Goal: Task Accomplishment & Management: Manage account settings

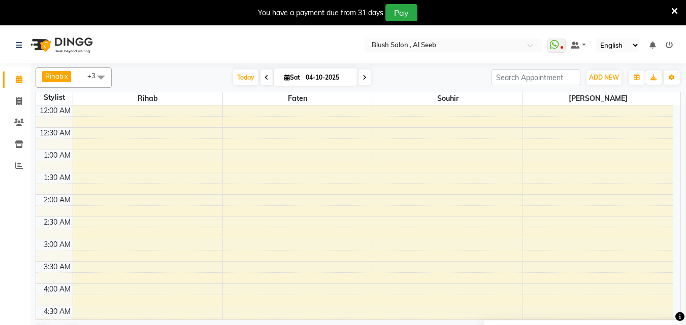
scroll to position [441, 0]
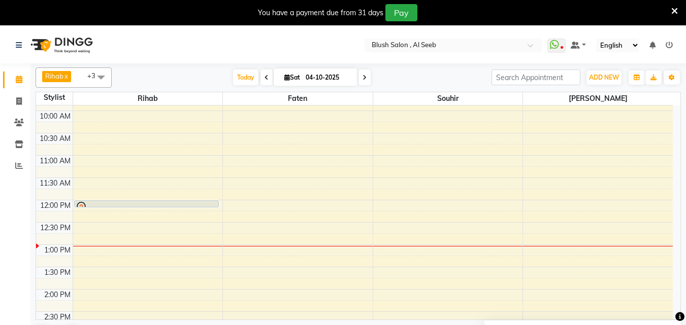
click at [180, 207] on div at bounding box center [147, 207] width 144 height 4
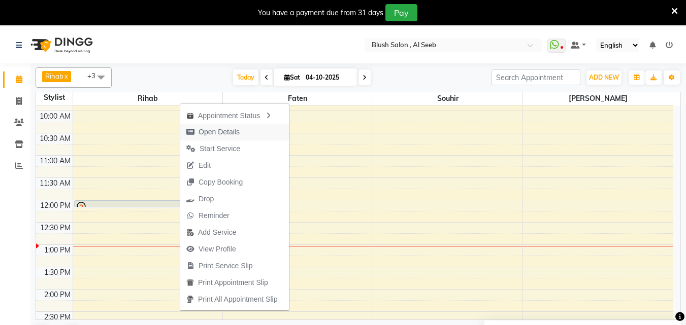
click at [220, 126] on span "Open Details" at bounding box center [212, 132] width 65 height 17
select select "7"
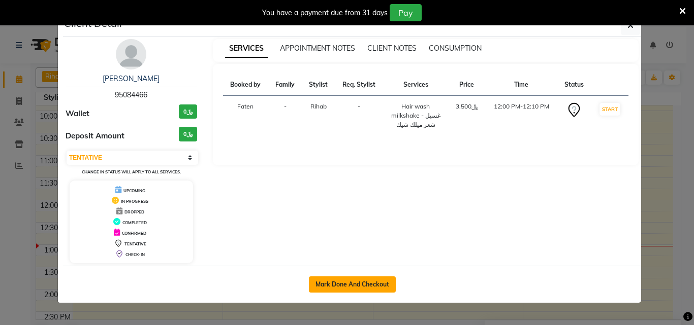
click at [347, 288] on button "Mark Done And Checkout" at bounding box center [352, 285] width 87 height 16
select select "service"
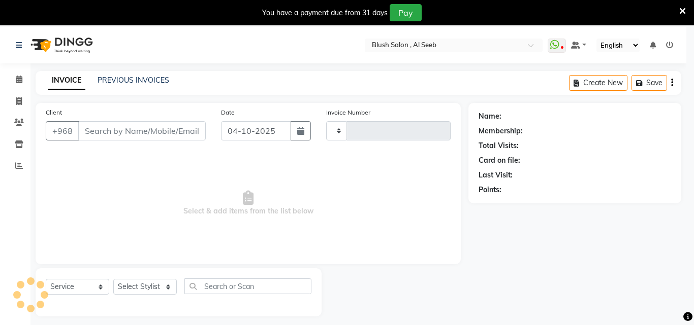
type input "0979"
select select "5589"
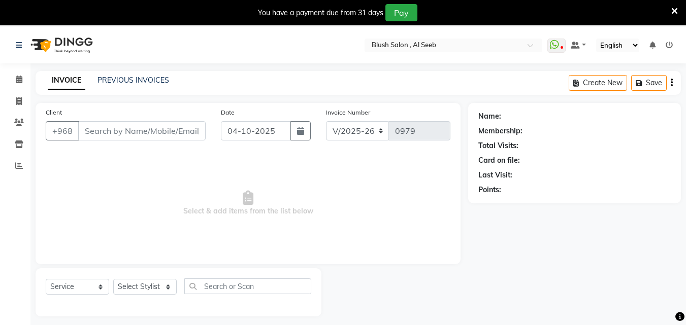
type input "95****66"
select select "38037"
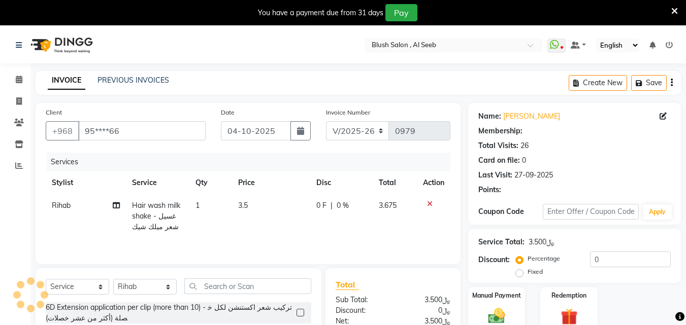
select select "1: Object"
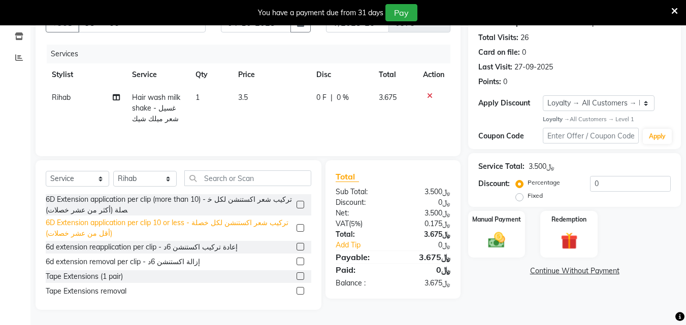
scroll to position [69, 0]
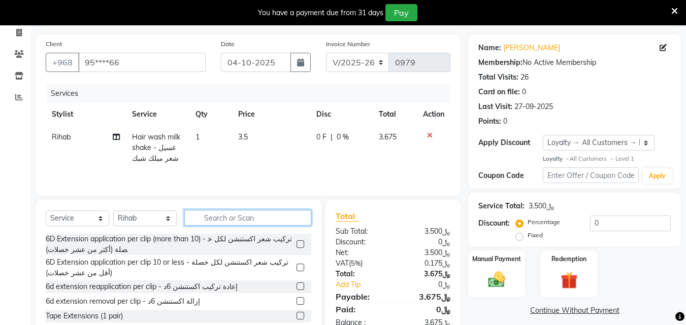
click at [213, 226] on input "text" at bounding box center [247, 218] width 127 height 16
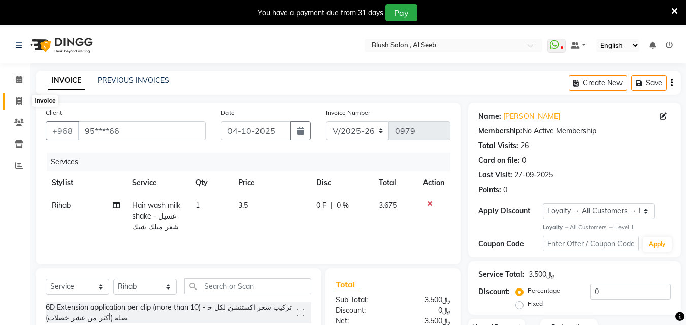
click at [17, 106] on span at bounding box center [19, 102] width 18 height 12
select select "service"
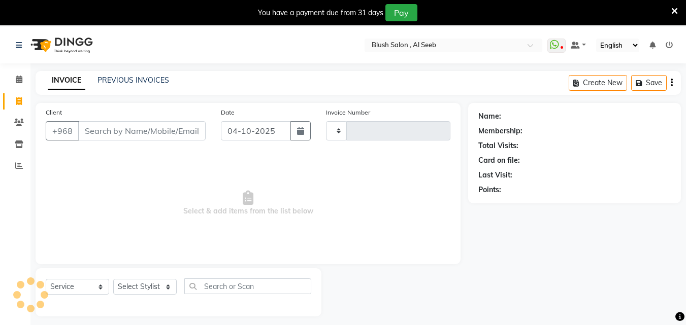
scroll to position [27, 0]
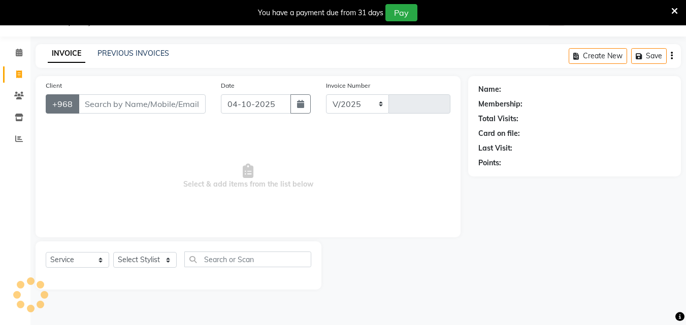
select select "5589"
type input "0979"
click at [20, 95] on icon at bounding box center [19, 96] width 10 height 8
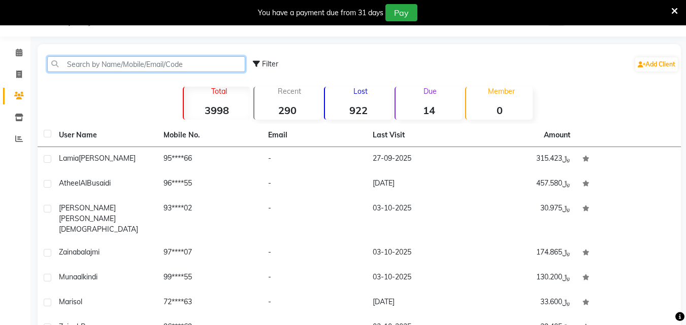
click at [179, 65] on input "text" at bounding box center [146, 64] width 198 height 16
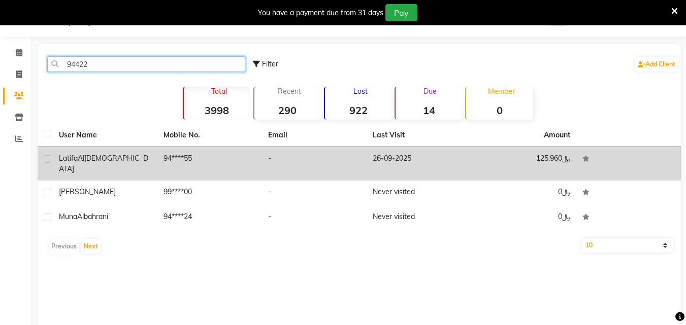
type input "94422"
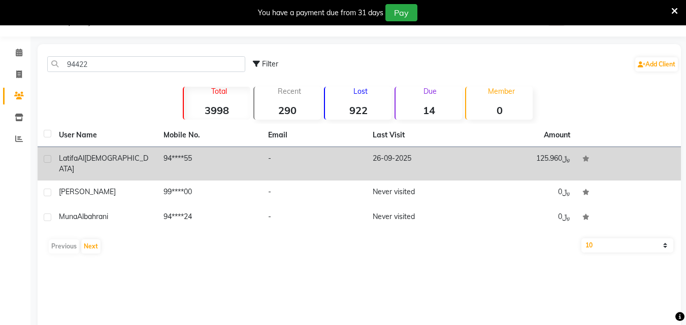
click at [411, 162] on td "26-09-2025" at bounding box center [419, 164] width 105 height 34
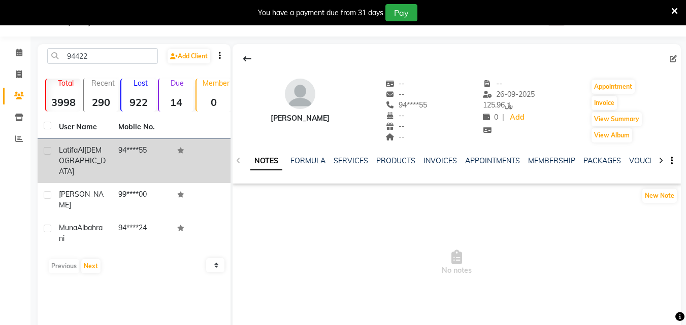
scroll to position [66, 0]
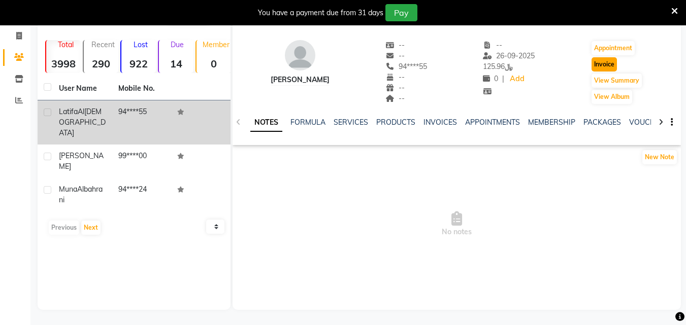
click at [616, 69] on button "Invoice" at bounding box center [603, 64] width 25 height 14
select select "service"
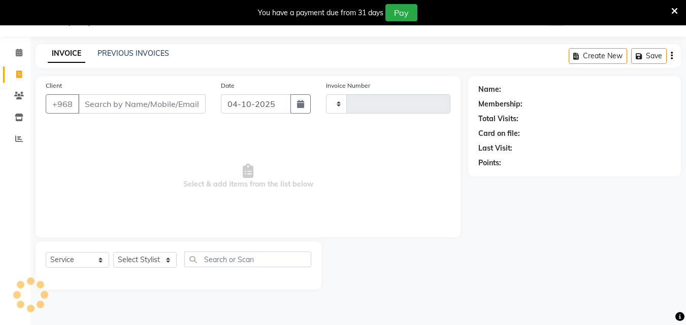
scroll to position [27, 0]
type input "0979"
select select "5589"
type input "94****55"
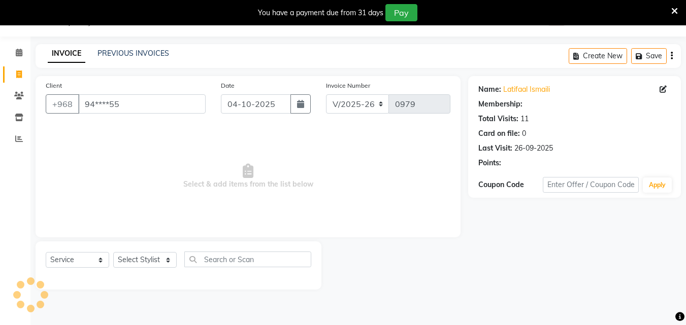
select select "1: Object"
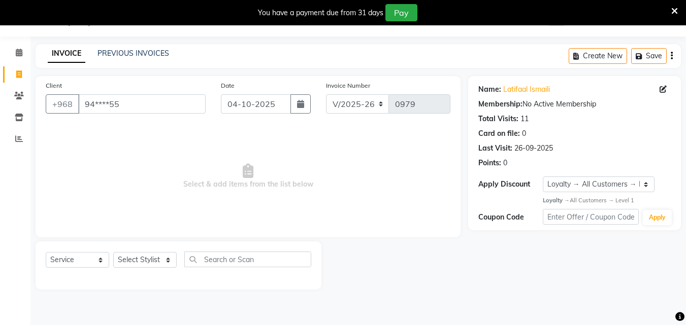
scroll to position [0, 0]
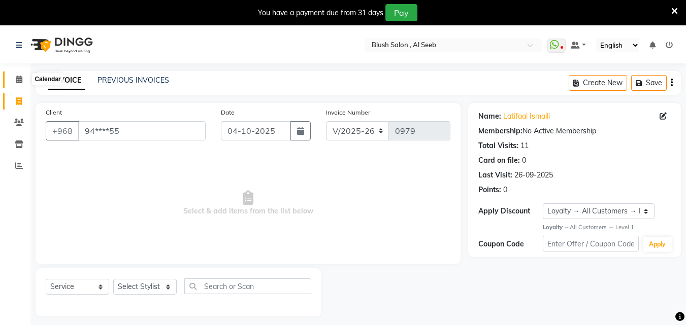
click at [17, 82] on icon at bounding box center [19, 80] width 7 height 8
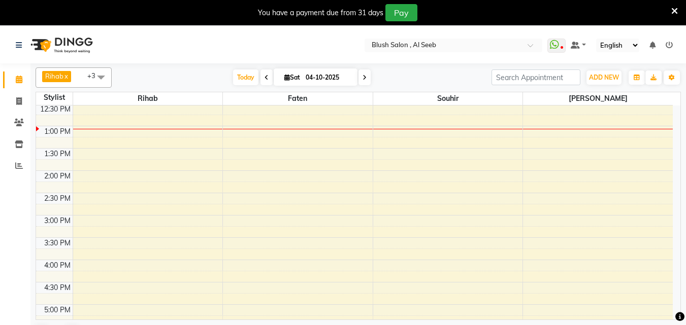
scroll to position [522, 0]
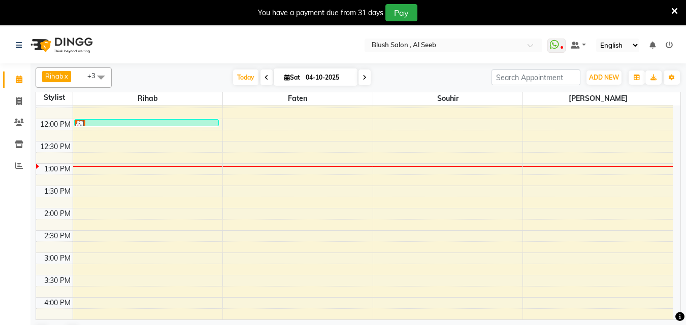
click at [133, 126] on div at bounding box center [146, 125] width 143 height 10
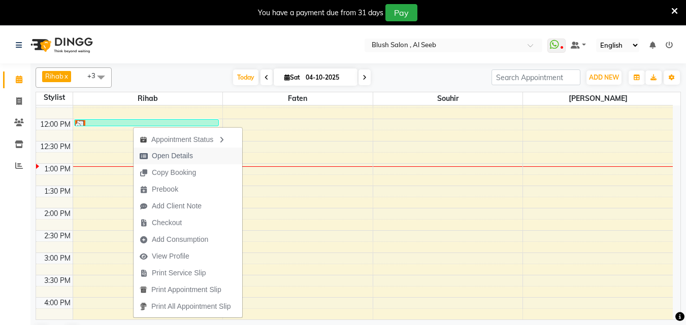
click at [169, 155] on span "Open Details" at bounding box center [172, 156] width 41 height 11
select select "3"
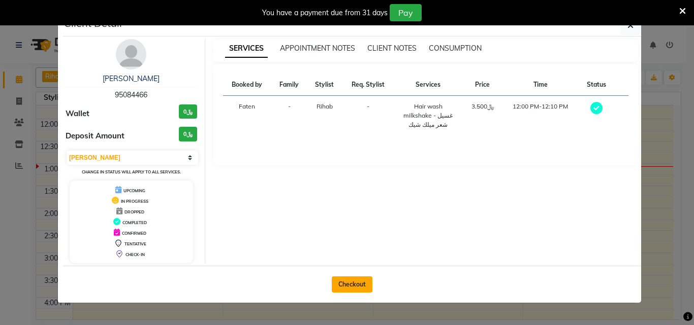
click at [355, 288] on button "Checkout" at bounding box center [352, 285] width 41 height 16
select select "service"
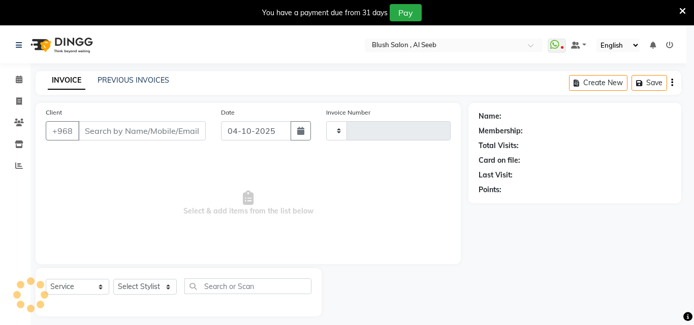
type input "0979"
select select "5589"
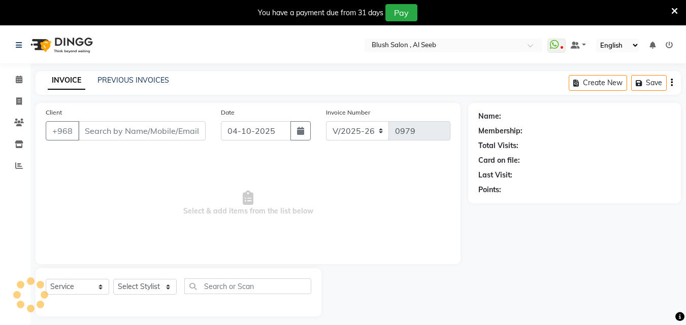
type input "95****66"
select select "38037"
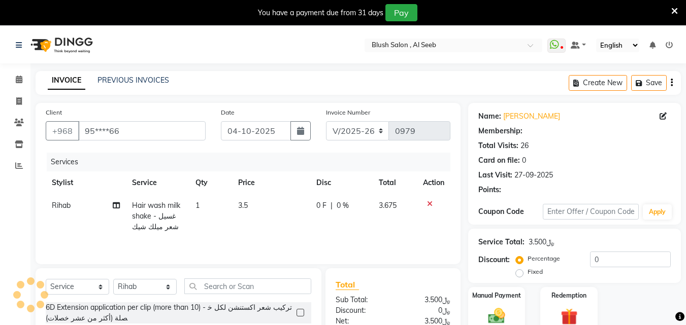
select select "1: Object"
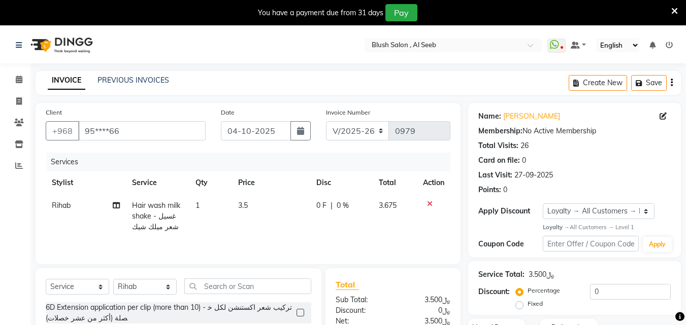
scroll to position [102, 0]
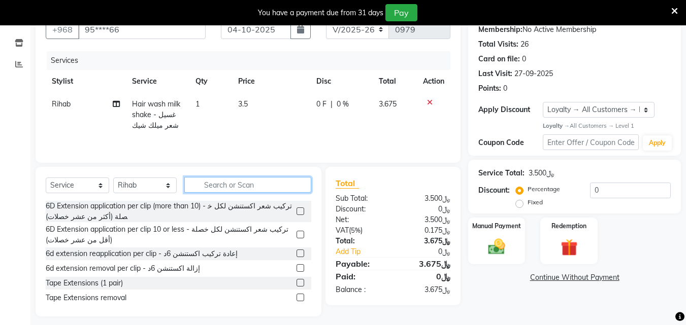
click at [225, 193] on input "text" at bounding box center [247, 185] width 127 height 16
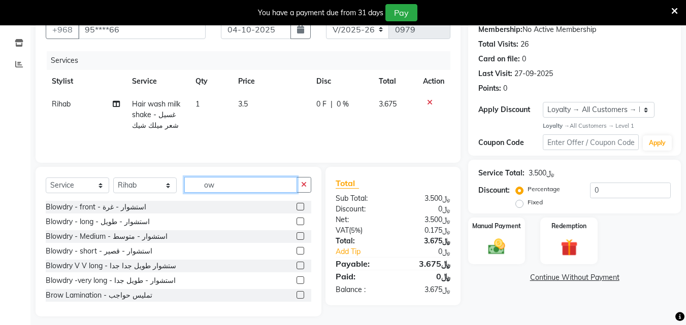
type input "o"
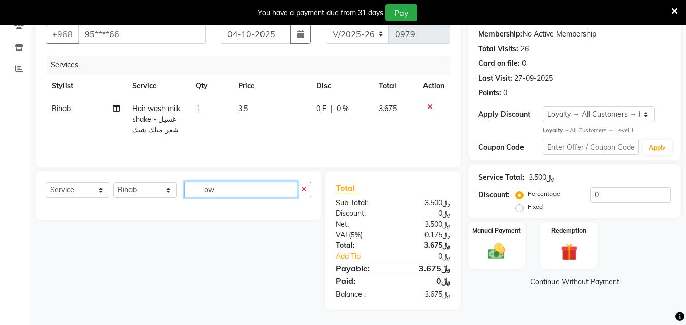
type input "o"
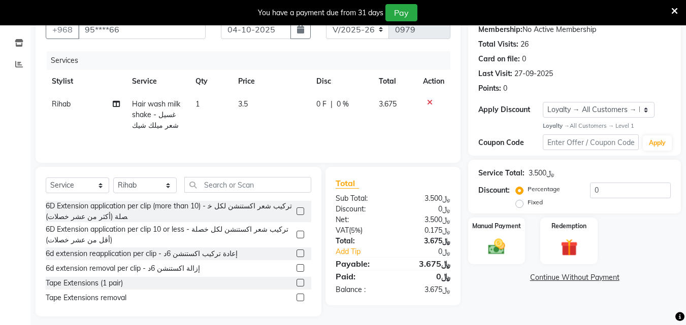
click at [430, 106] on icon at bounding box center [430, 102] width 6 height 7
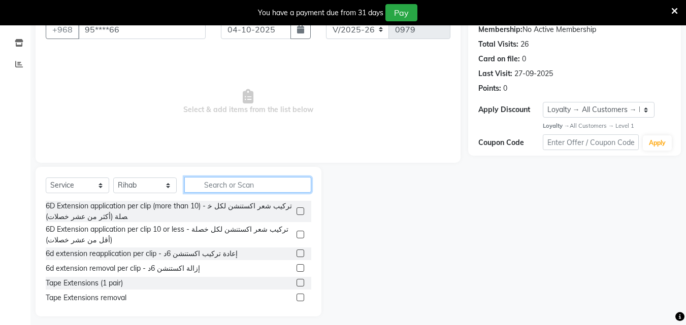
click at [279, 193] on input "text" at bounding box center [247, 185] width 127 height 16
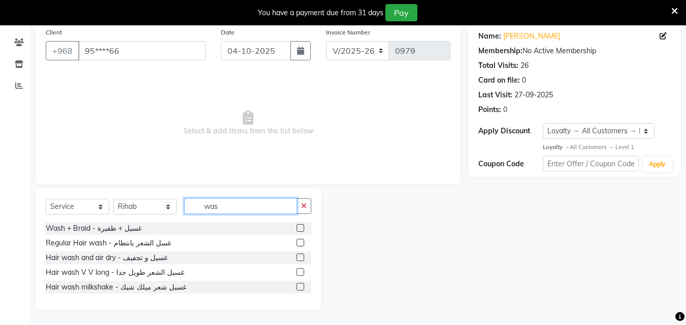
scroll to position [90, 0]
type input "wash"
click at [297, 258] on label at bounding box center [301, 258] width 8 height 8
click at [297, 258] on input "checkbox" at bounding box center [300, 258] width 7 height 7
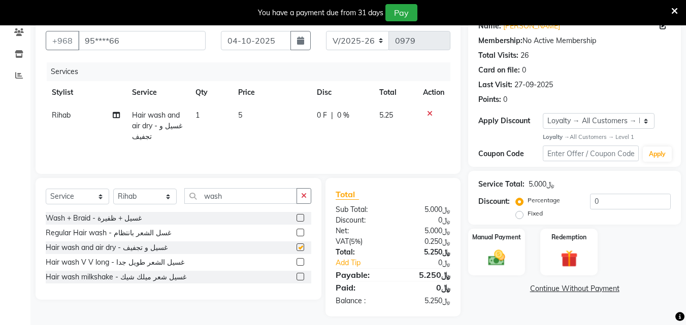
checkbox input "false"
click at [245, 204] on input "wash" at bounding box center [240, 196] width 113 height 16
type input "w"
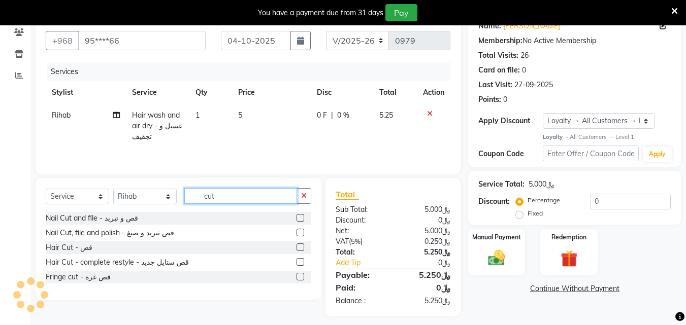
type input "cut"
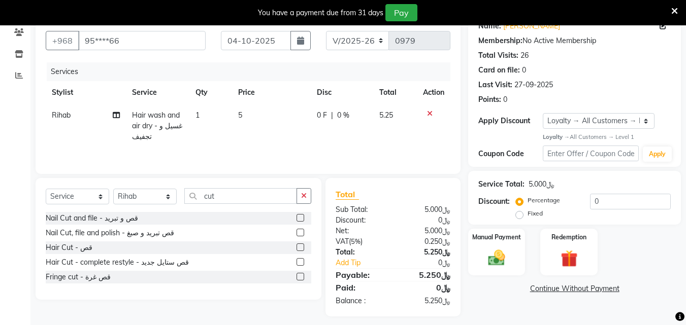
click at [298, 222] on label at bounding box center [301, 218] width 8 height 8
click at [298, 222] on input "checkbox" at bounding box center [300, 218] width 7 height 7
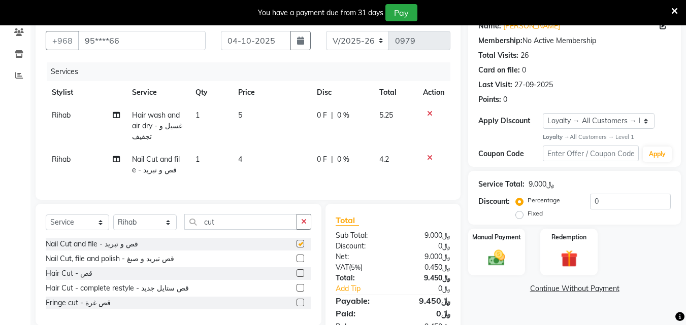
checkbox input "false"
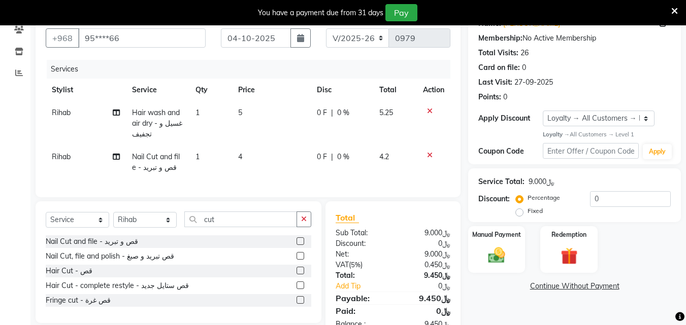
scroll to position [144, 0]
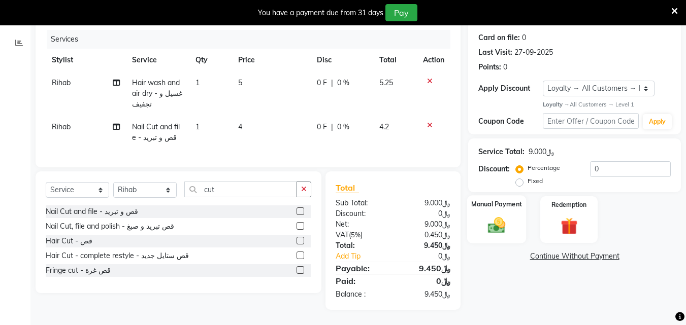
click at [489, 216] on img at bounding box center [496, 226] width 28 height 20
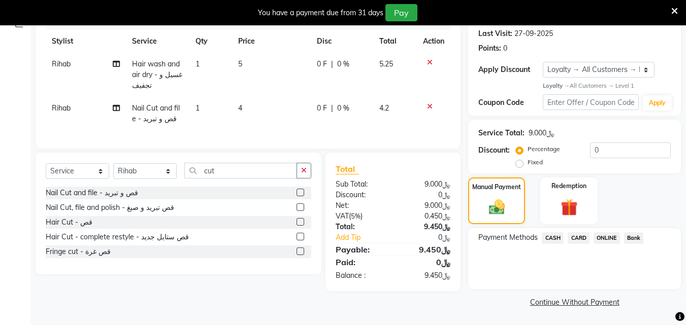
click at [577, 244] on span "CARD" at bounding box center [579, 239] width 22 height 12
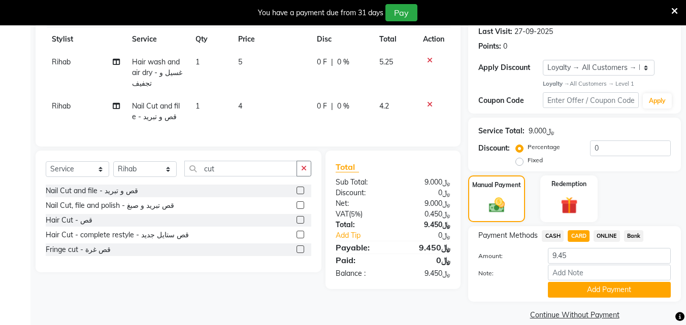
scroll to position [172, 0]
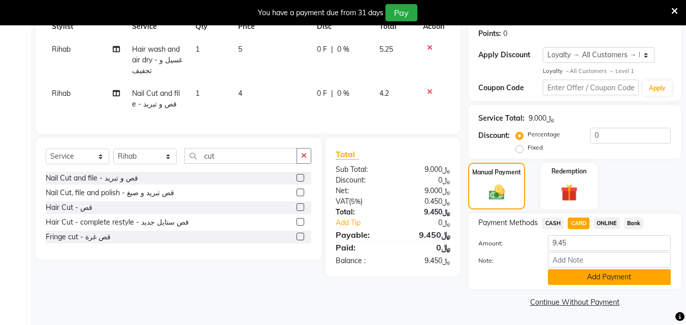
click at [586, 276] on button "Add Payment" at bounding box center [609, 278] width 123 height 16
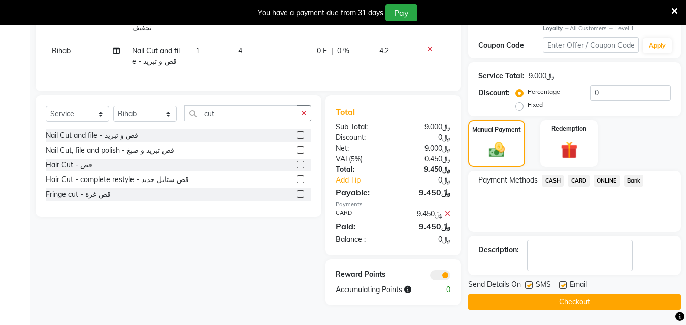
scroll to position [227, 0]
click at [560, 294] on button "Checkout" at bounding box center [574, 302] width 213 height 16
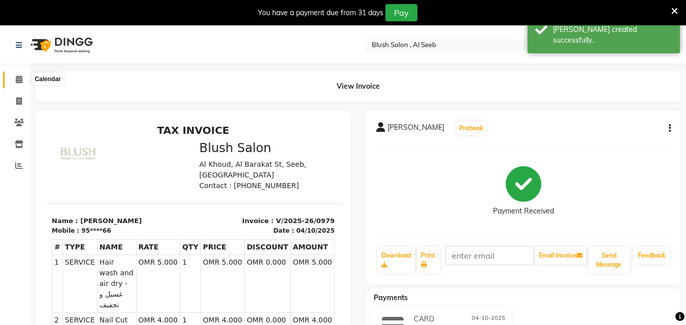
click at [19, 82] on icon at bounding box center [19, 80] width 7 height 8
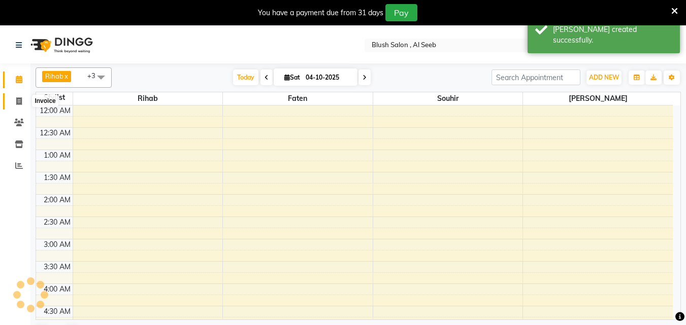
scroll to position [269, 0]
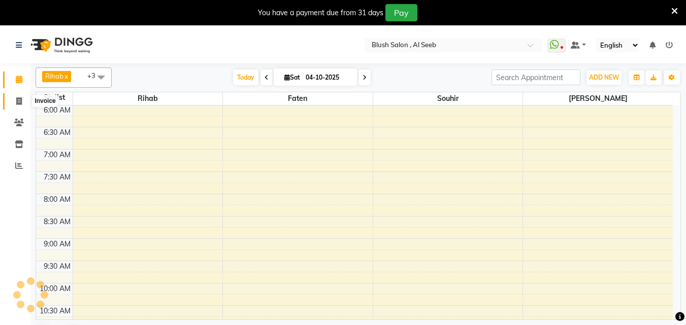
click at [18, 96] on span at bounding box center [19, 102] width 18 height 12
select select "service"
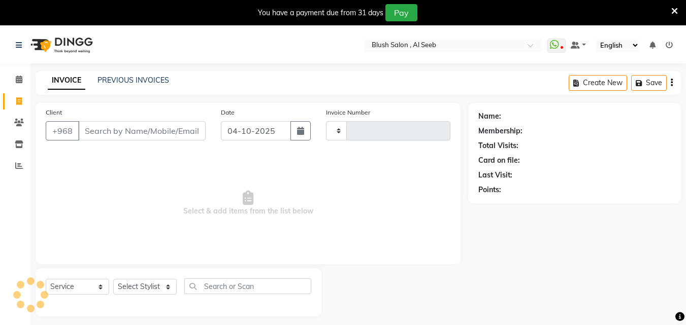
type input "0980"
select select "5589"
click at [170, 292] on select "Select Stylist Arwa [PERSON_NAME]" at bounding box center [144, 287] width 63 height 16
select select "38037"
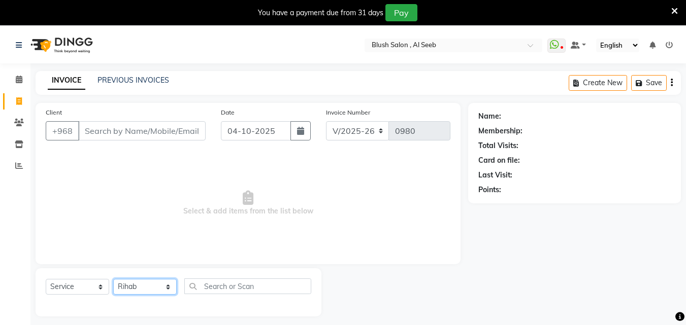
click at [114, 286] on select "Select Stylist Arwa [PERSON_NAME]" at bounding box center [144, 287] width 63 height 16
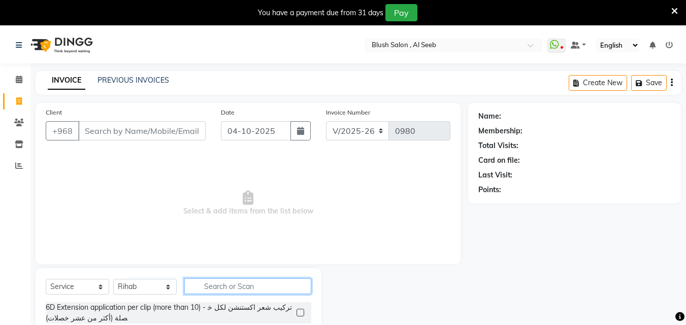
drag, startPoint x: 230, startPoint y: 296, endPoint x: 244, endPoint y: 285, distance: 18.1
click at [234, 289] on input "text" at bounding box center [247, 287] width 127 height 16
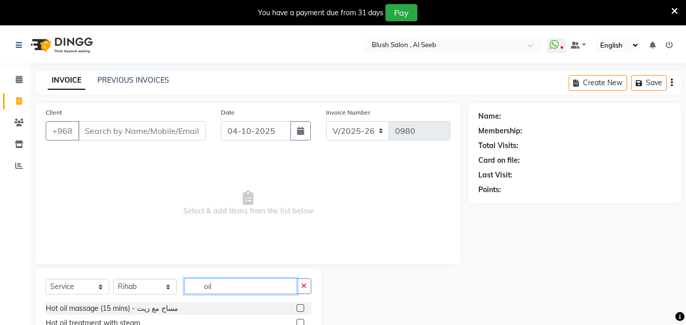
scroll to position [45, 0]
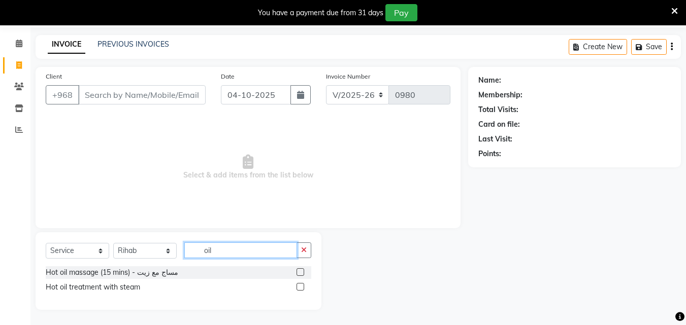
type input "oil"
click at [299, 270] on label at bounding box center [301, 273] width 8 height 8
click at [299, 270] on input "checkbox" at bounding box center [300, 273] width 7 height 7
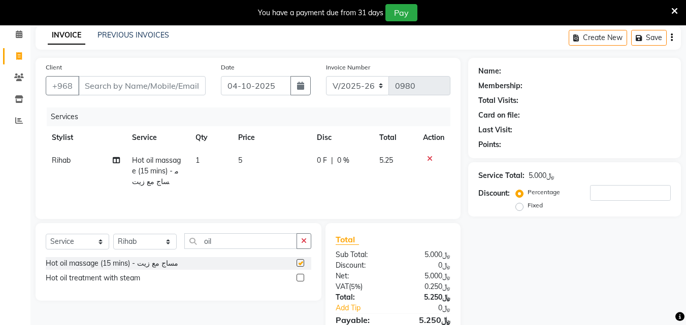
checkbox input "false"
click at [301, 282] on label at bounding box center [301, 278] width 8 height 8
click at [301, 282] on input "checkbox" at bounding box center [300, 278] width 7 height 7
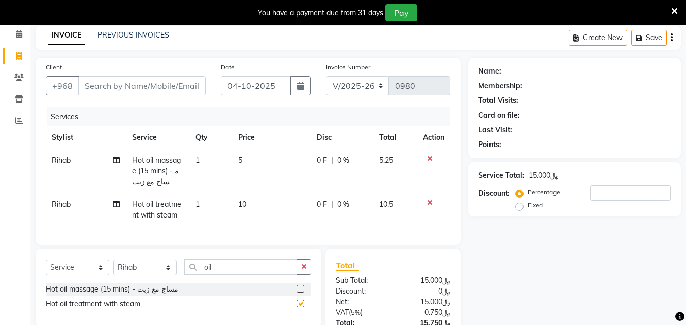
checkbox input "false"
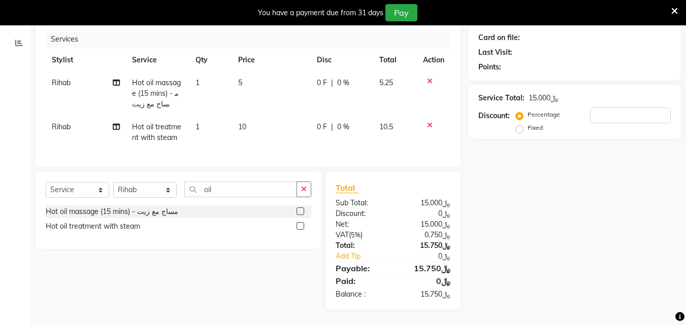
scroll to position [93, 0]
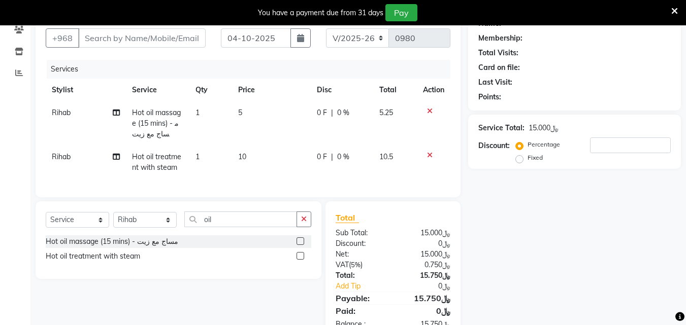
click at [430, 159] on icon at bounding box center [430, 155] width 6 height 7
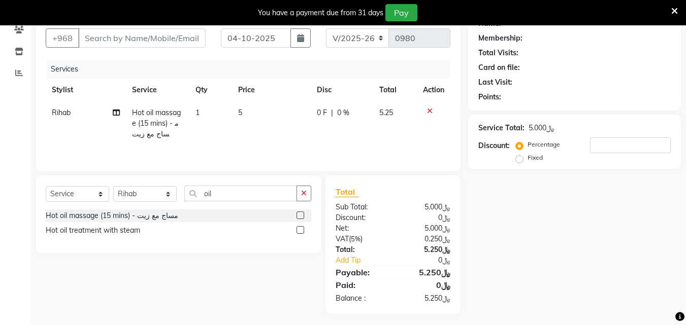
click at [430, 115] on icon at bounding box center [430, 111] width 6 height 7
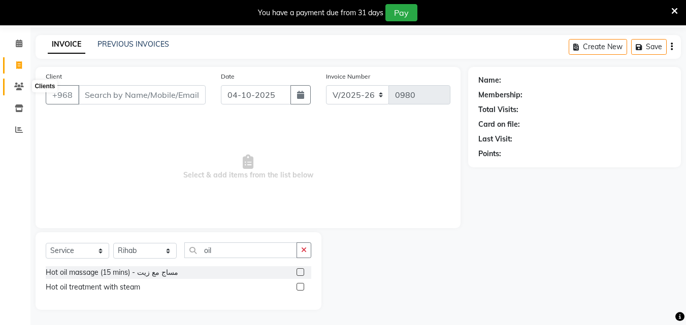
click at [16, 83] on icon at bounding box center [19, 87] width 10 height 8
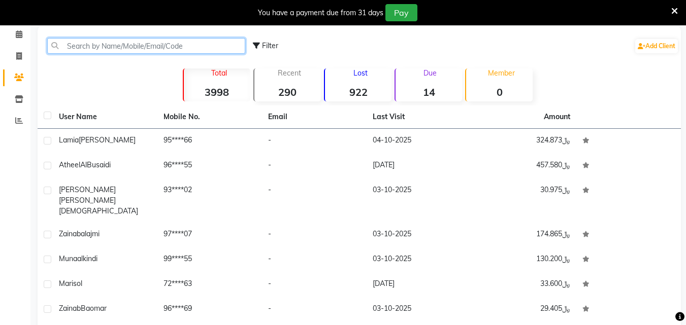
click at [70, 47] on input "text" at bounding box center [146, 46] width 198 height 16
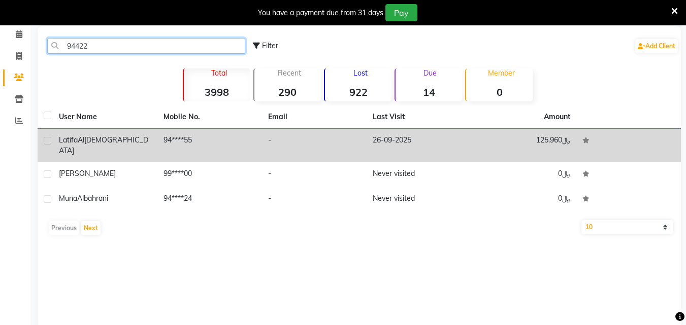
type input "94422"
click at [242, 151] on td "94****55" at bounding box center [209, 146] width 105 height 34
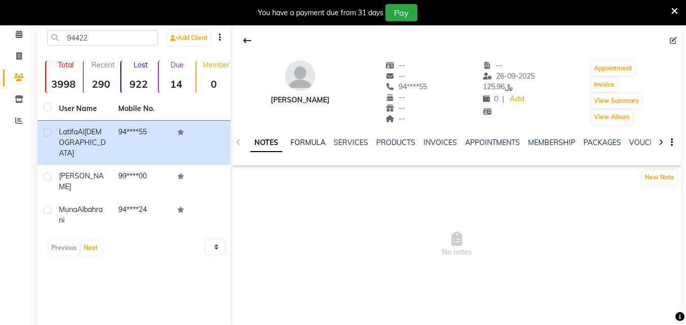
click at [304, 143] on link "FORMULA" at bounding box center [307, 142] width 35 height 9
click at [343, 145] on link "SERVICES" at bounding box center [350, 142] width 35 height 9
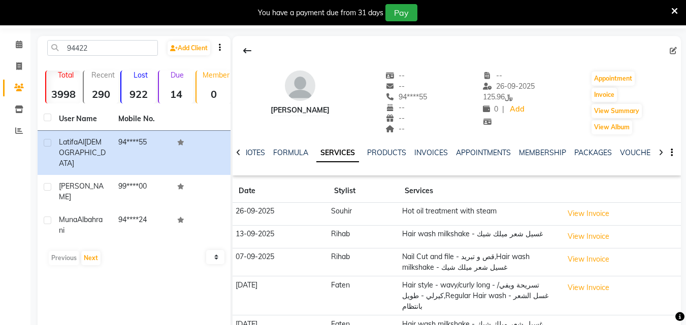
scroll to position [86, 0]
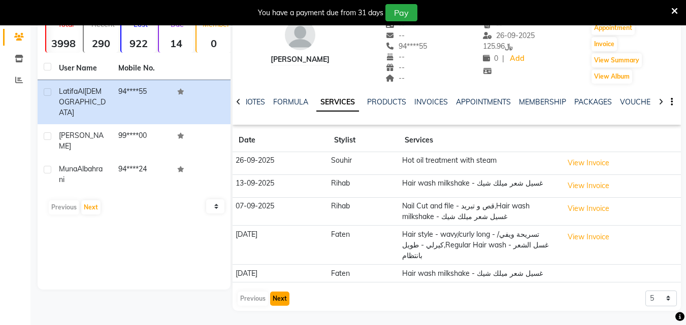
click at [281, 301] on button "Next" at bounding box center [279, 299] width 19 height 14
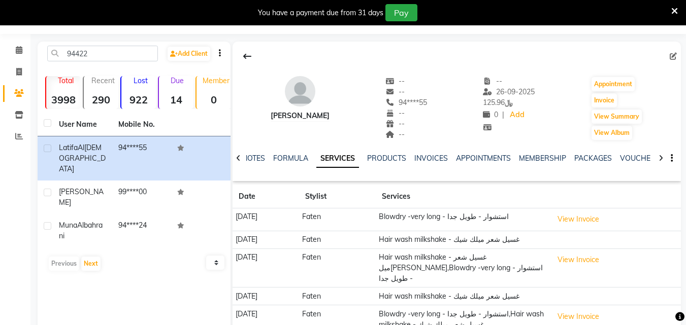
scroll to position [0, 0]
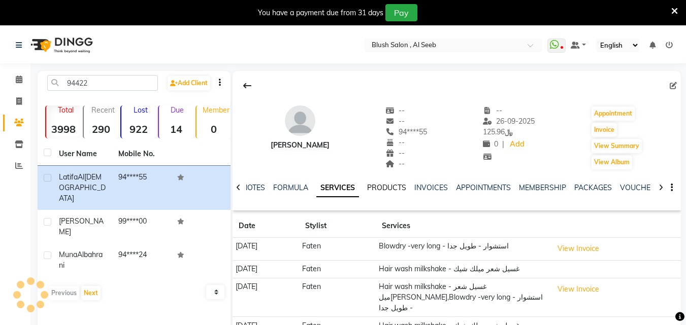
click at [372, 189] on link "PRODUCTS" at bounding box center [386, 187] width 39 height 9
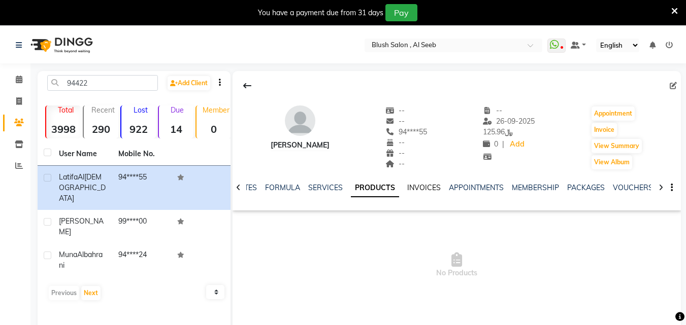
click at [413, 192] on link "INVOICES" at bounding box center [424, 187] width 34 height 9
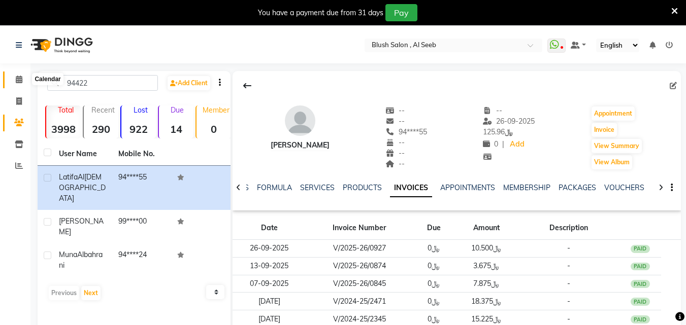
click at [20, 80] on icon at bounding box center [19, 80] width 7 height 8
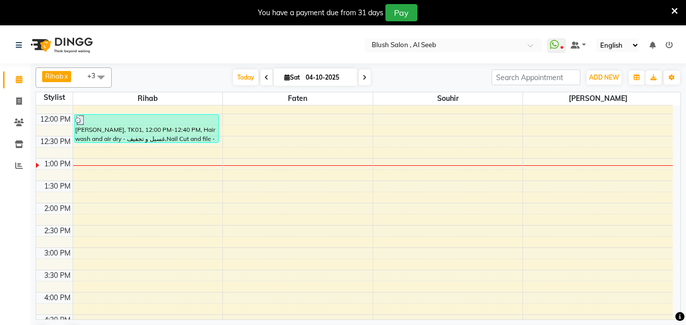
scroll to position [573, 0]
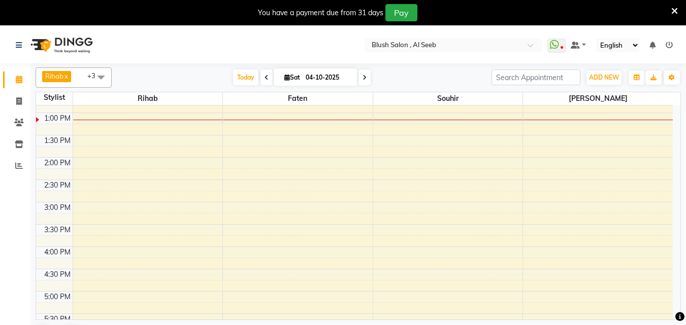
click at [387, 255] on div "12:00 AM 12:30 AM 1:00 AM 1:30 AM 2:00 AM 2:30 AM 3:00 AM 3:30 AM 4:00 AM 4:30 …" at bounding box center [354, 68] width 637 height 1072
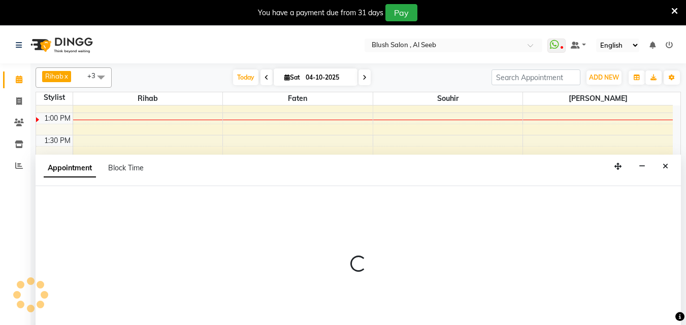
select select "40671"
select select "tentative"
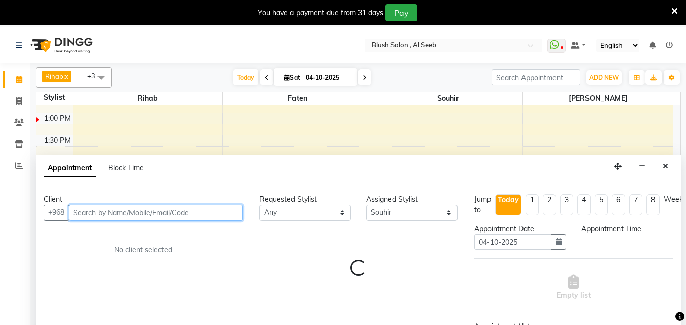
scroll to position [27, 0]
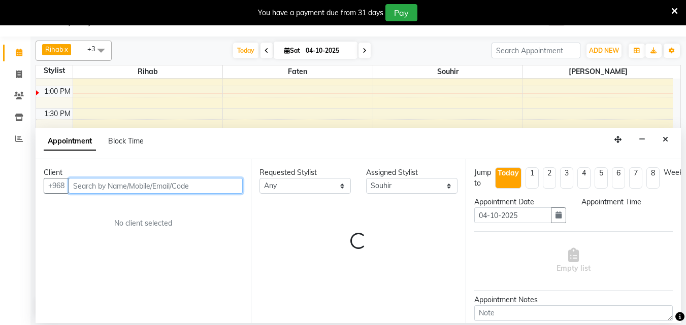
select select "960"
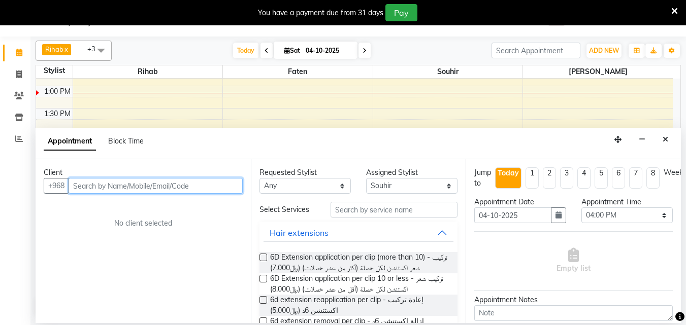
click at [215, 190] on input "text" at bounding box center [156, 186] width 174 height 16
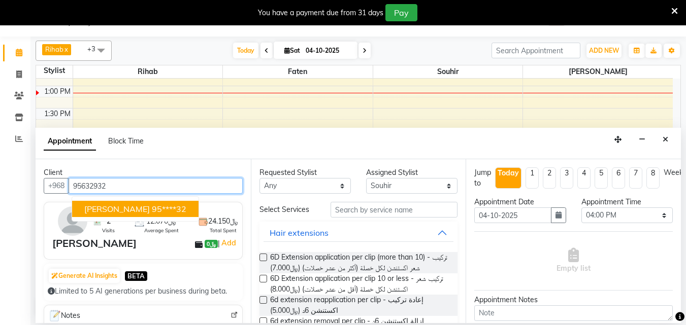
click at [152, 212] on ngb-highlight "95****32" at bounding box center [169, 209] width 35 height 10
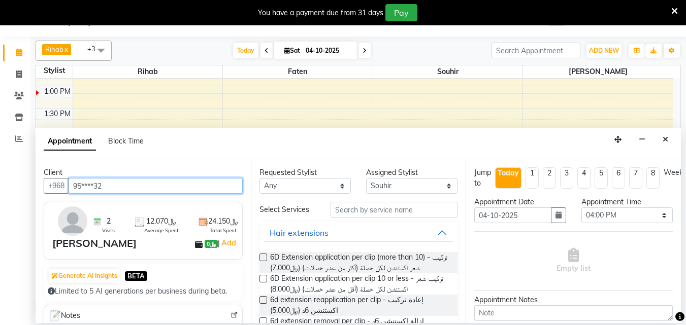
type input "95****32"
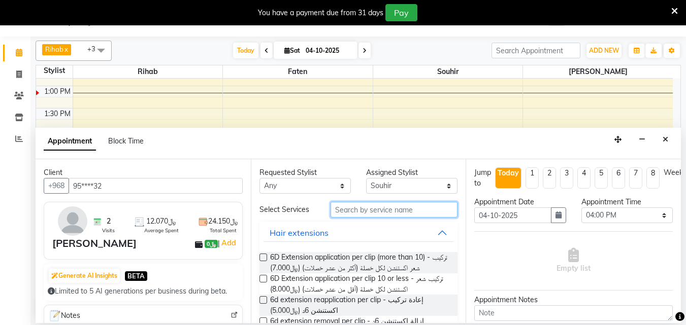
click at [347, 218] on input "text" at bounding box center [394, 210] width 127 height 16
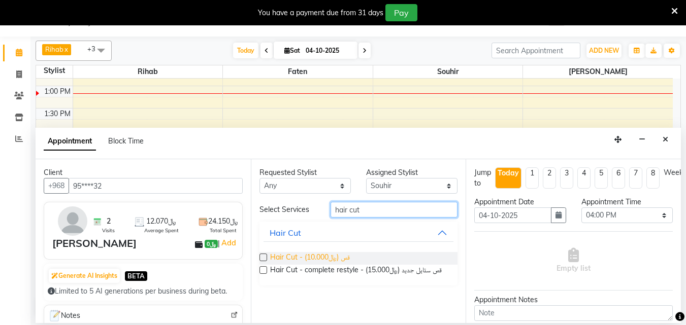
type input "hair cut"
click at [327, 265] on span "Hair Cut - قص (﷼10.000)" at bounding box center [310, 258] width 80 height 13
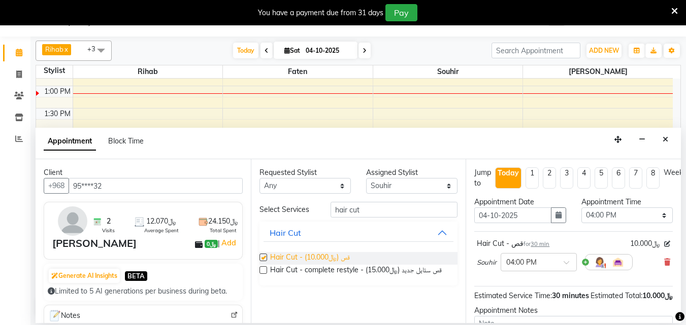
checkbox input "false"
click at [381, 215] on input "hair cut" at bounding box center [394, 210] width 127 height 16
type input "h"
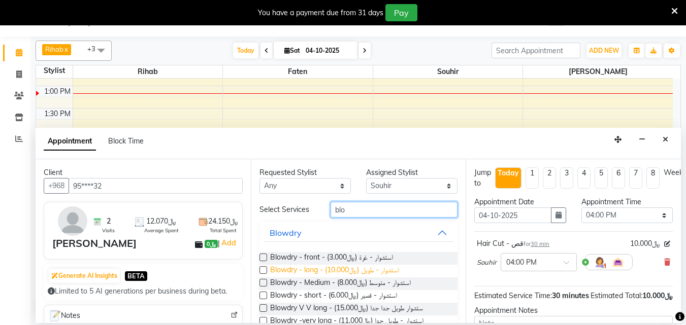
type input "blo"
click at [393, 278] on span "Blowdry - long - استشوار - طويل (﷼10.000)" at bounding box center [334, 271] width 129 height 13
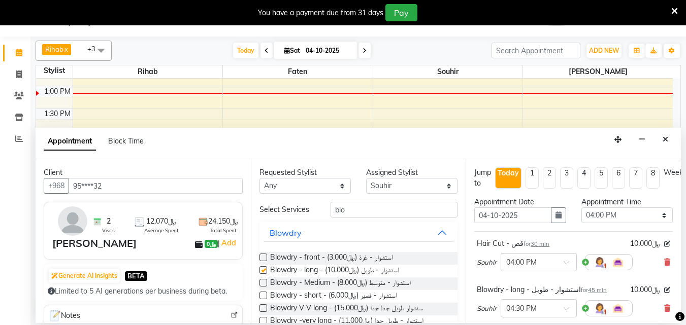
checkbox input "false"
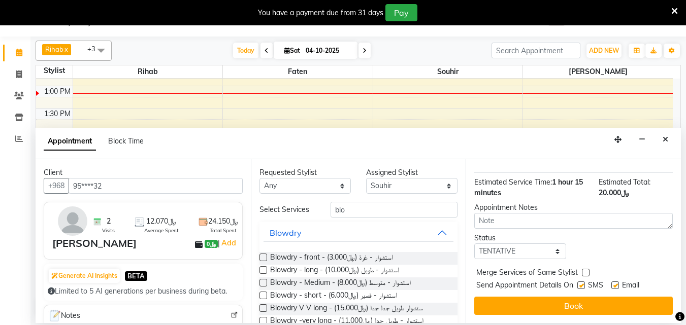
scroll to position [179, 0]
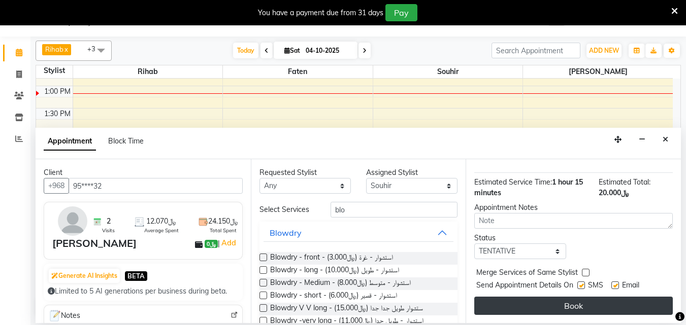
click at [552, 297] on button "Book" at bounding box center [573, 306] width 199 height 18
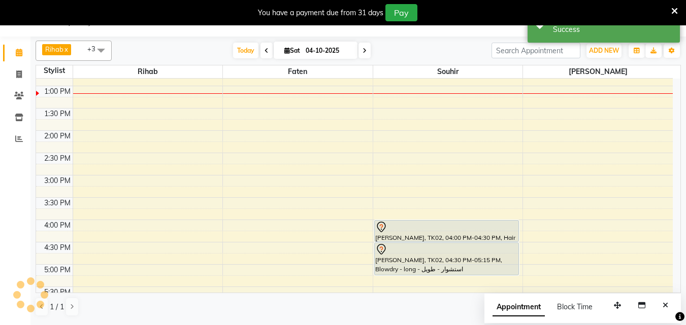
scroll to position [0, 0]
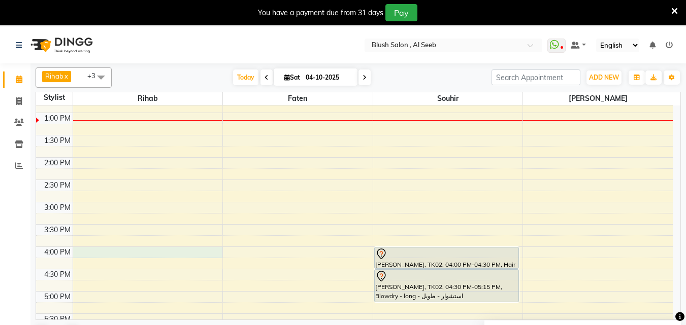
click at [173, 254] on div "12:00 AM 12:30 AM 1:00 AM 1:30 AM 2:00 AM 2:30 AM 3:00 AM 3:30 AM 4:00 AM 4:30 …" at bounding box center [354, 68] width 637 height 1072
select select "38037"
select select "tentative"
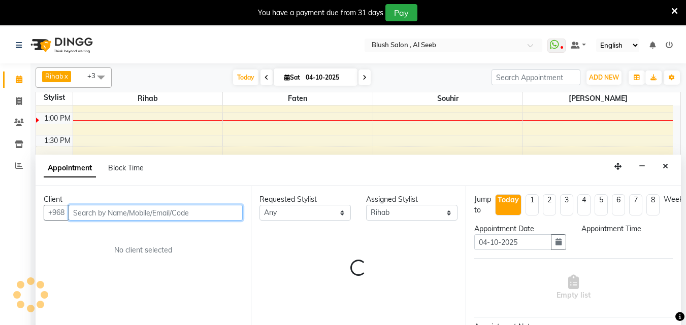
scroll to position [27, 0]
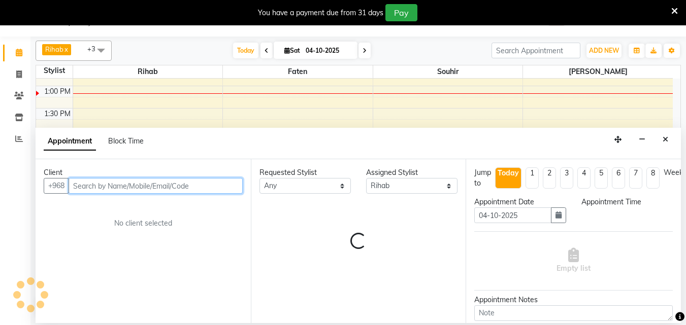
select select "960"
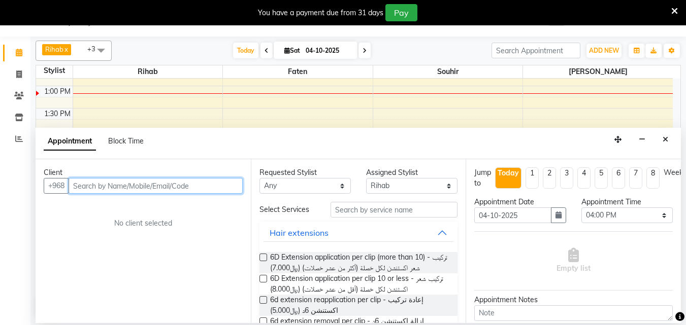
click at [172, 190] on input "text" at bounding box center [156, 186] width 174 height 16
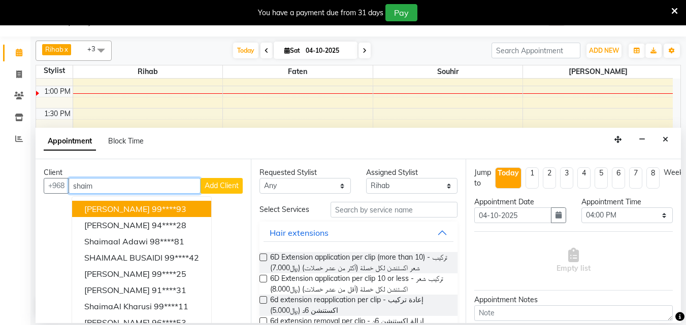
click at [150, 213] on span "[PERSON_NAME]" at bounding box center [116, 209] width 65 height 10
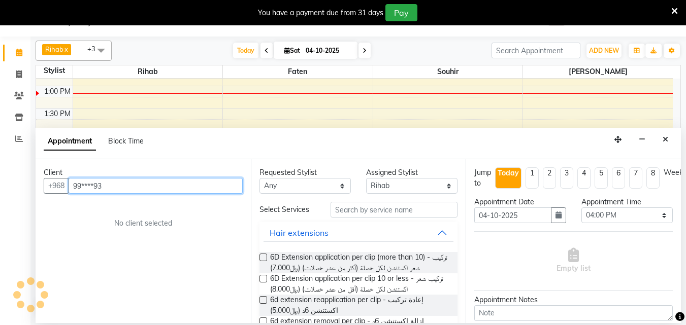
type input "99****93"
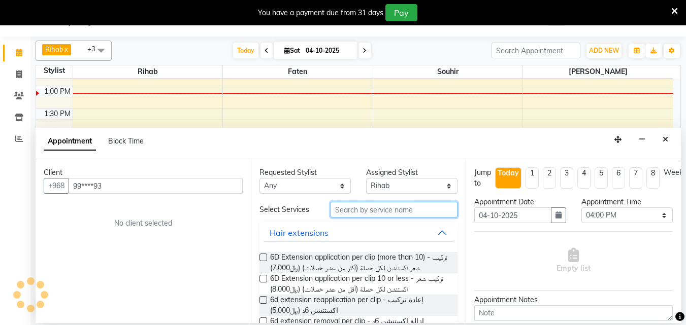
click at [341, 215] on input "text" at bounding box center [394, 210] width 127 height 16
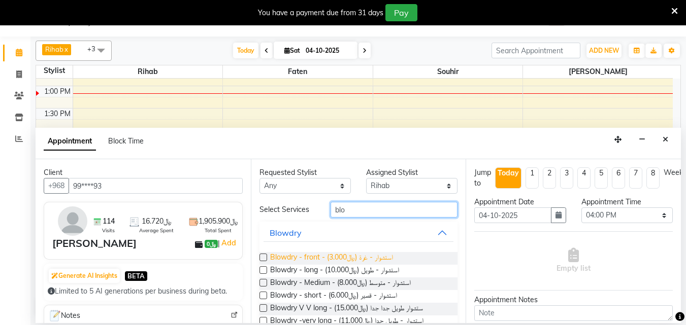
type input "blo"
click at [358, 265] on span "Blowdry - front - استشوار - غرة (﷼3.000)" at bounding box center [331, 258] width 123 height 13
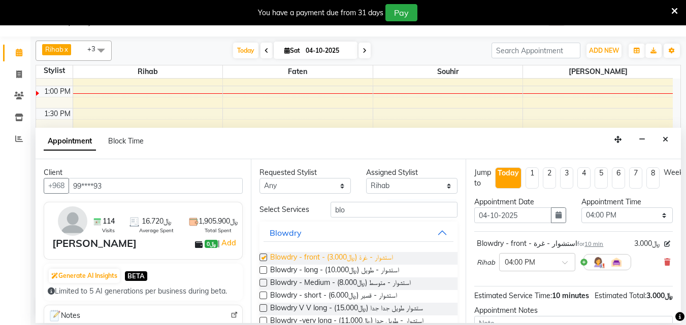
checkbox input "false"
click at [359, 213] on input "blo" at bounding box center [394, 210] width 127 height 16
type input "b"
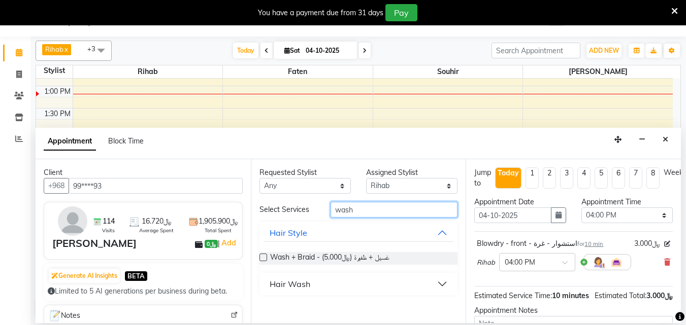
type input "wash"
click at [439, 293] on button "Hair Wash" at bounding box center [358, 284] width 190 height 18
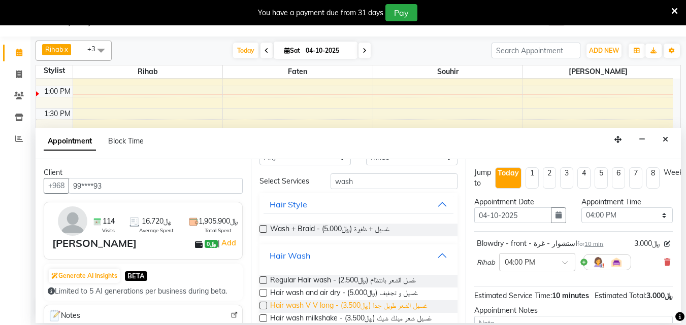
scroll to position [58, 0]
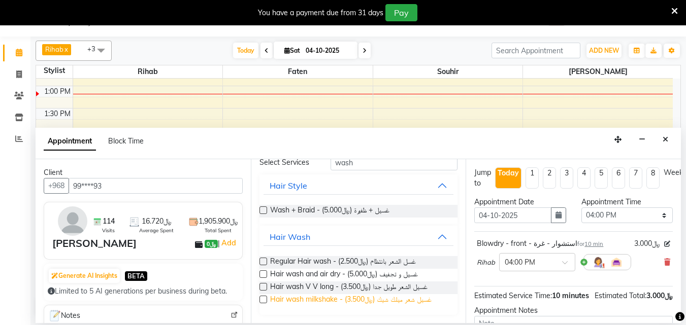
click at [374, 298] on span "Hair wash milkshake - غسيل شعر ميلك شيك (﷼3.500)" at bounding box center [350, 300] width 161 height 13
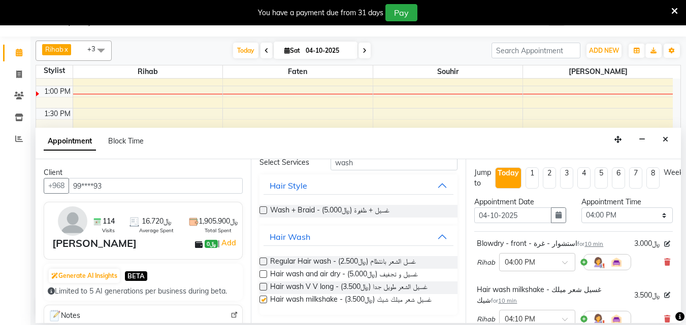
checkbox input "false"
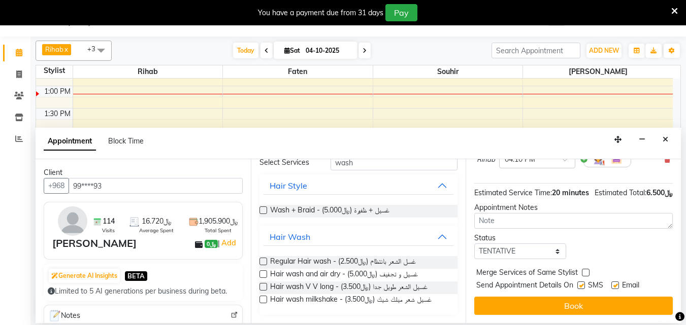
scroll to position [189, 0]
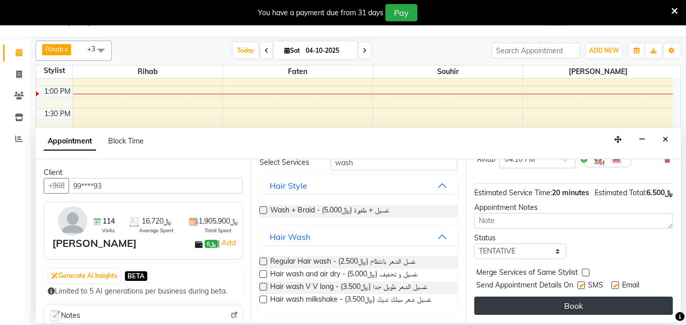
click at [603, 302] on button "Book" at bounding box center [573, 306] width 199 height 18
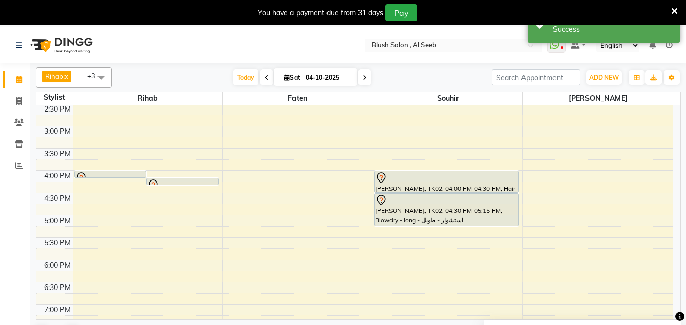
scroll to position [675, 0]
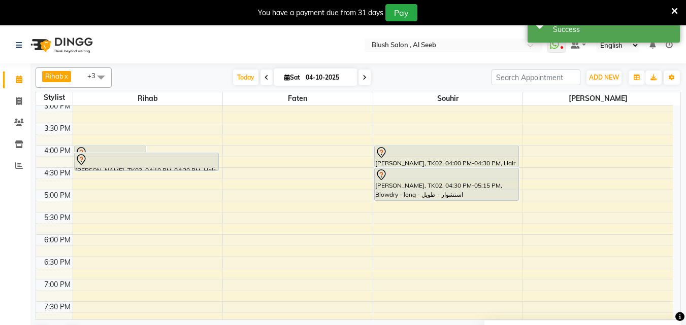
drag, startPoint x: 164, startPoint y: 161, endPoint x: 162, endPoint y: 173, distance: 11.9
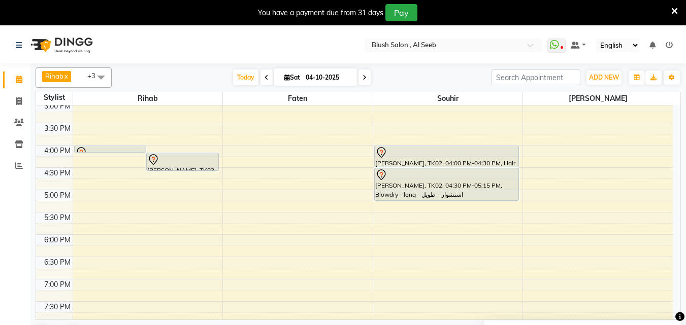
click at [364, 78] on span at bounding box center [364, 78] width 12 height 16
type input "05-10-2025"
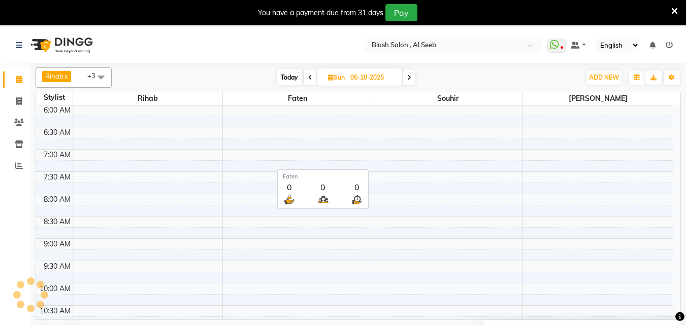
scroll to position [581, 0]
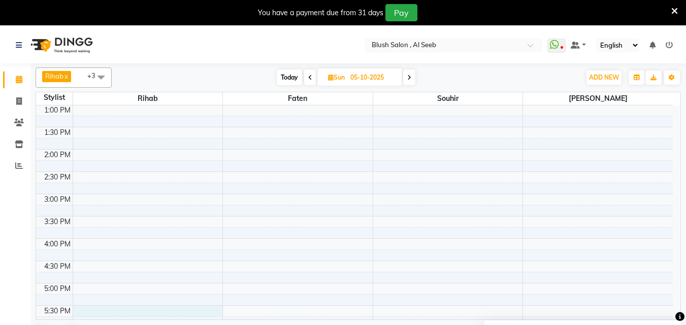
click at [93, 315] on div "12:00 AM 12:30 AM 1:00 AM 1:30 AM 2:00 AM 2:30 AM 3:00 AM 3:30 AM 4:00 AM 4:30 …" at bounding box center [354, 60] width 637 height 1072
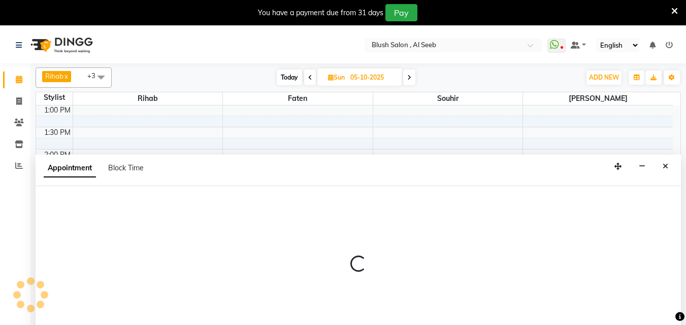
select select "38037"
select select "tentative"
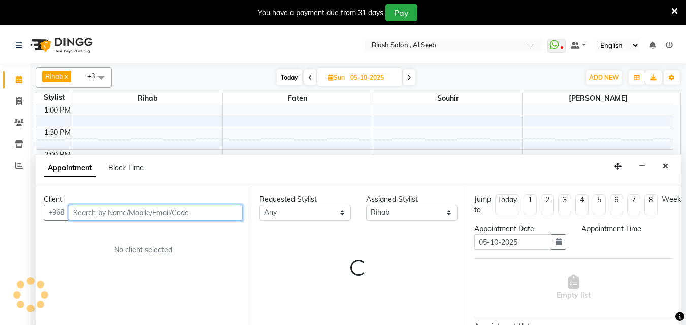
select select "1050"
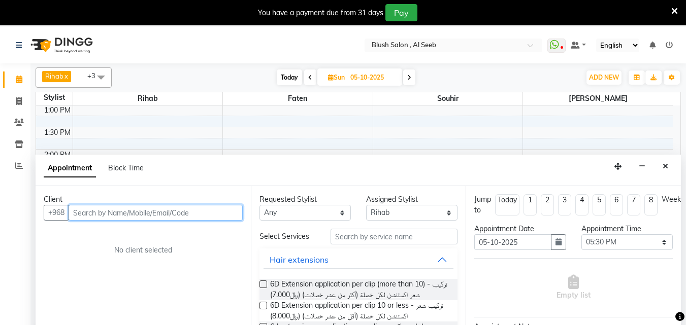
scroll to position [27, 0]
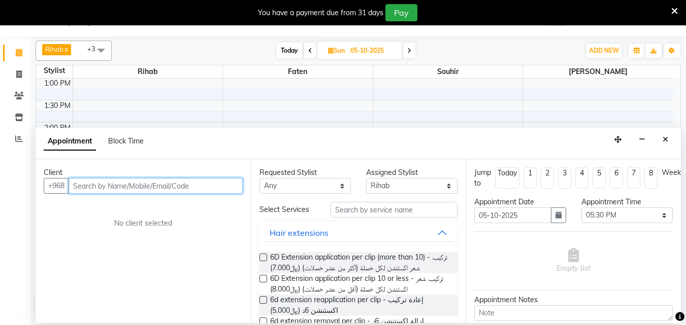
click at [163, 193] on input "text" at bounding box center [156, 186] width 174 height 16
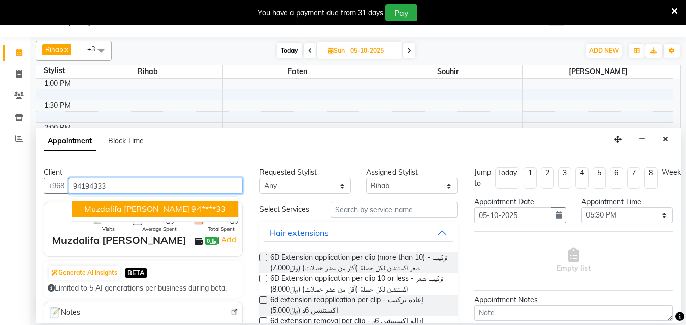
click at [163, 212] on span "Muzdalifa [PERSON_NAME]" at bounding box center [136, 209] width 105 height 10
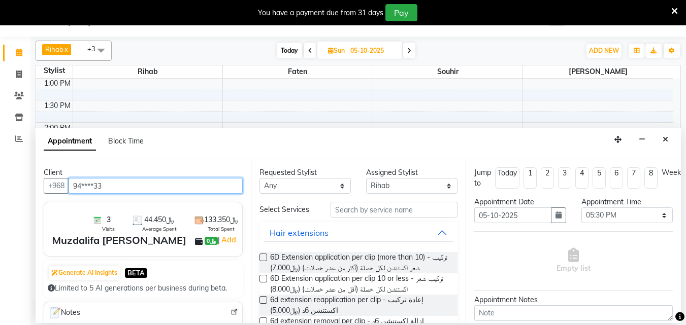
type input "94****33"
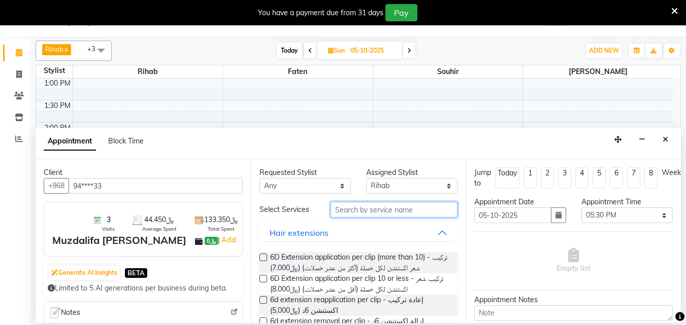
click at [402, 218] on input "text" at bounding box center [394, 210] width 127 height 16
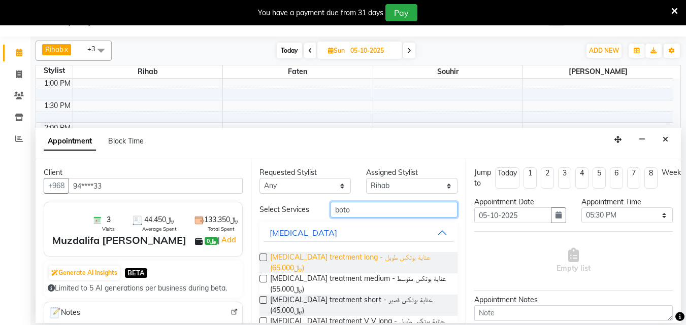
type input "boto"
click at [398, 267] on span "[MEDICAL_DATA] treatment long - عناية بوتكس طويل (﷼65.000)" at bounding box center [360, 262] width 180 height 21
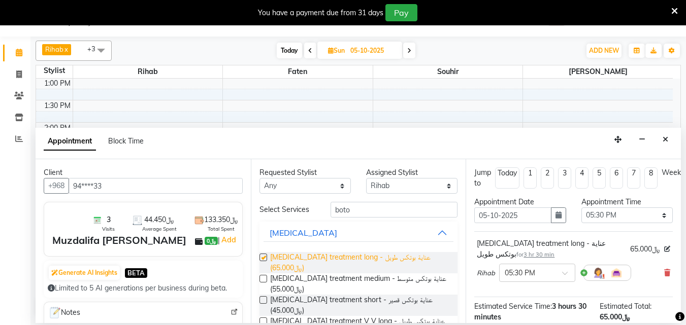
checkbox input "false"
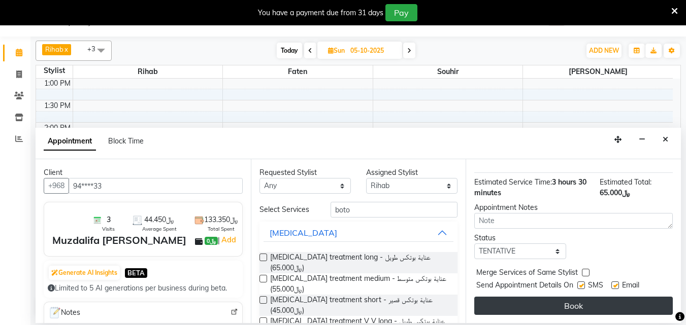
scroll to position [143, 0]
click at [612, 297] on button "Book" at bounding box center [573, 306] width 199 height 18
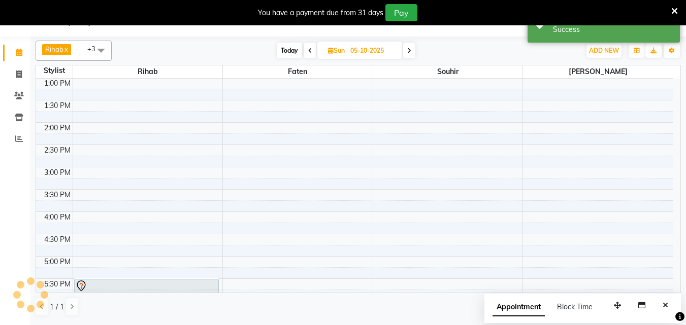
scroll to position [0, 0]
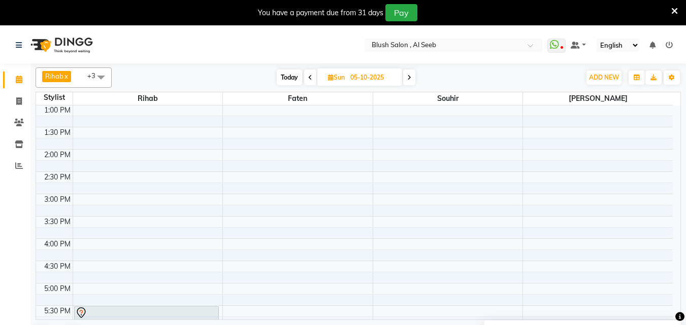
click at [309, 78] on icon at bounding box center [310, 78] width 4 height 6
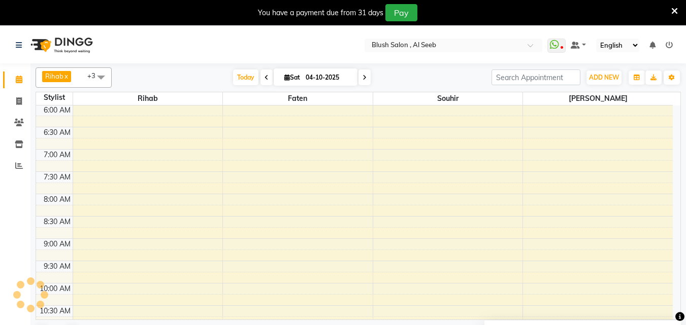
scroll to position [581, 0]
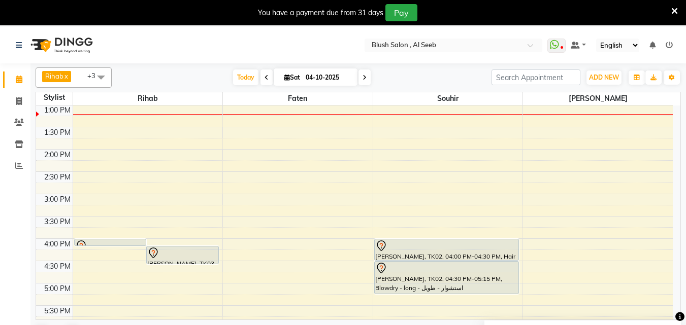
click at [260, 83] on span at bounding box center [266, 78] width 12 height 16
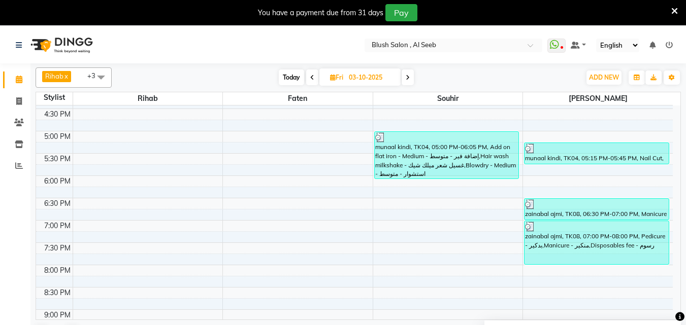
scroll to position [683, 0]
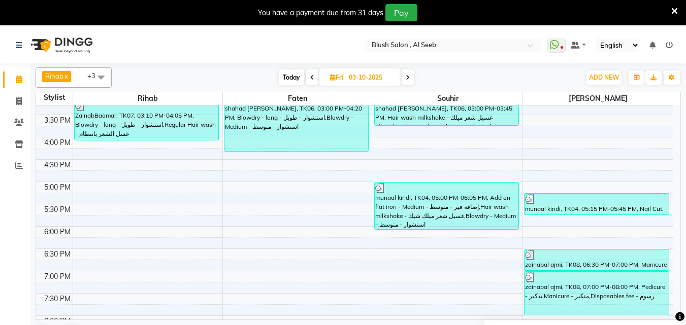
click at [411, 79] on span at bounding box center [408, 78] width 12 height 16
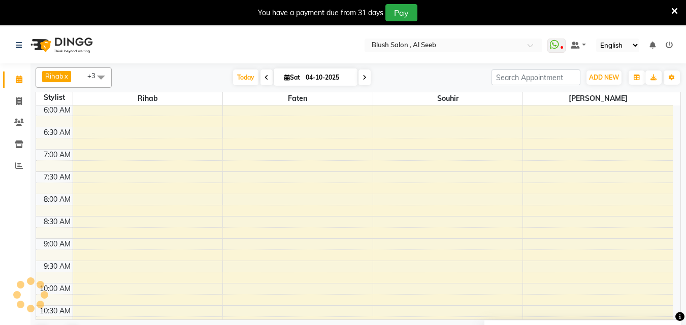
scroll to position [581, 0]
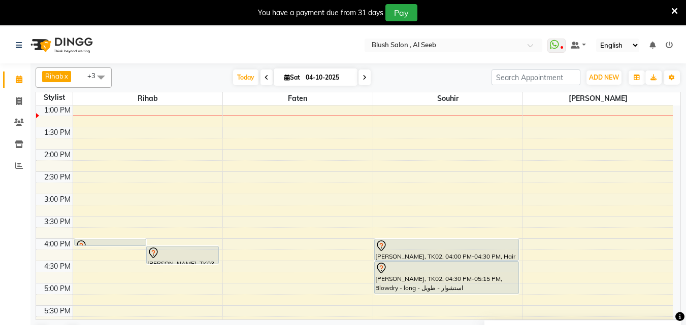
click at [359, 70] on div "Rihab x Faten x Souhir x [PERSON_NAME] x +3 Select All [PERSON_NAME] Souhir [DA…" at bounding box center [358, 78] width 645 height 20
click at [363, 79] on icon at bounding box center [365, 78] width 4 height 6
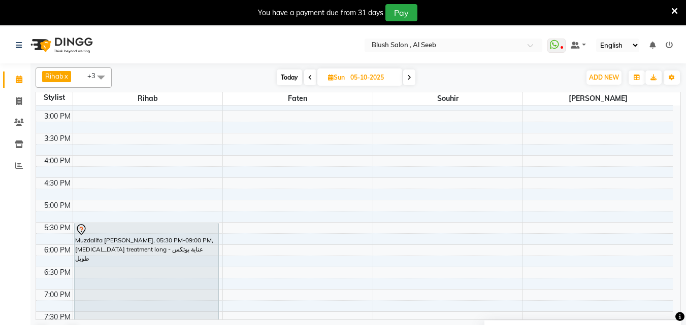
scroll to position [632, 0]
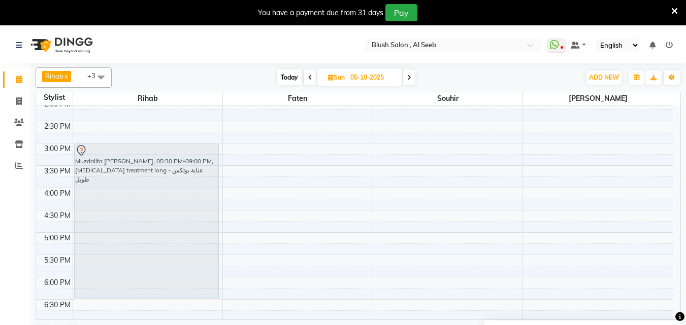
drag, startPoint x: 179, startPoint y: 286, endPoint x: 187, endPoint y: 176, distance: 110.5
click at [187, 176] on div "Muzdalifa [PERSON_NAME], 05:30 PM-09:00 PM, [MEDICAL_DATA] treatment long - عنا…" at bounding box center [148, 10] width 150 height 1072
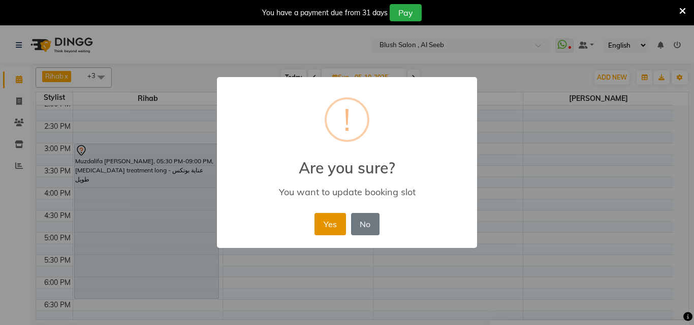
click at [337, 229] on button "Yes" at bounding box center [329, 224] width 31 height 22
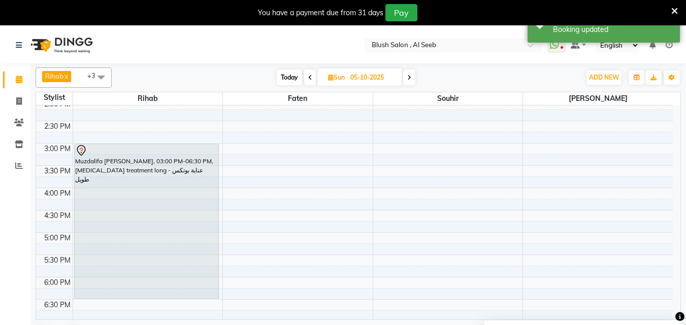
click at [296, 79] on span "Today" at bounding box center [289, 78] width 25 height 16
type input "04-10-2025"
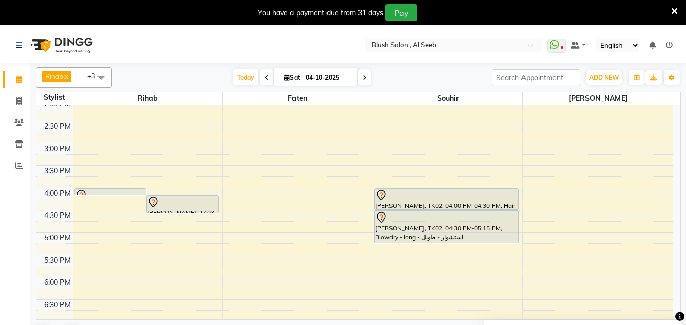
click at [93, 238] on div "12:00 AM 12:30 AM 1:00 AM 1:30 AM 2:00 AM 2:30 AM 3:00 AM 3:30 AM 4:00 AM 4:30 …" at bounding box center [354, 10] width 637 height 1072
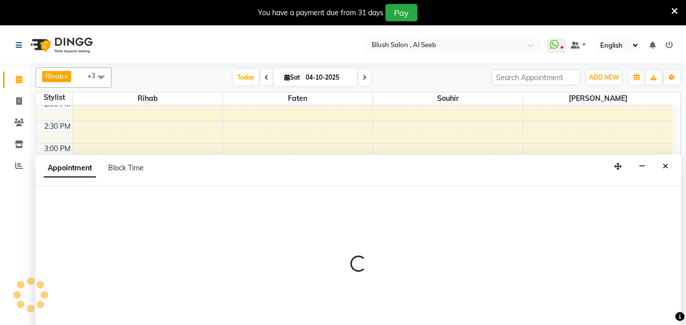
select select "38037"
select select "tentative"
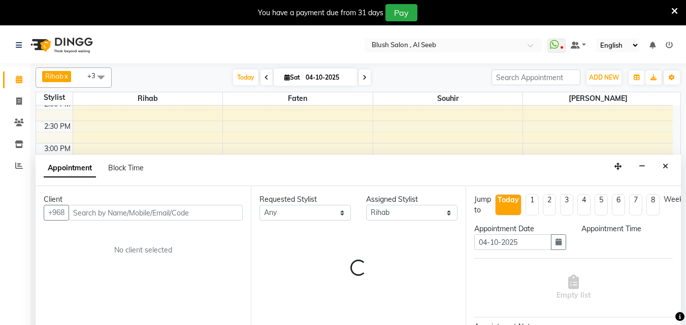
scroll to position [27, 0]
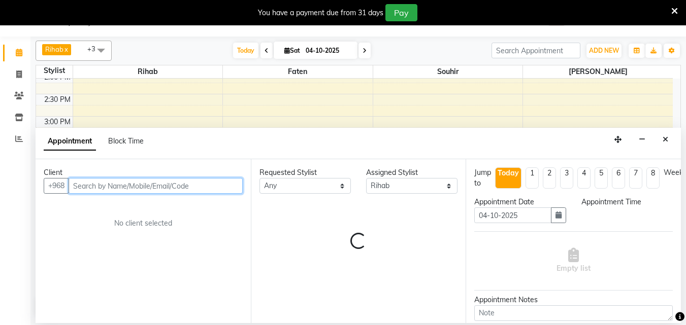
select select "1020"
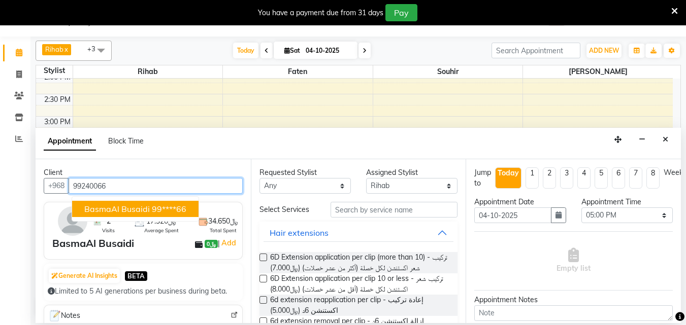
click at [118, 212] on span "BasmaAl Busaidi" at bounding box center [116, 209] width 65 height 10
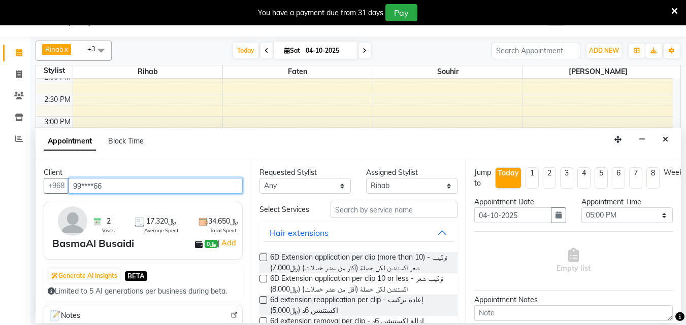
type input "99****66"
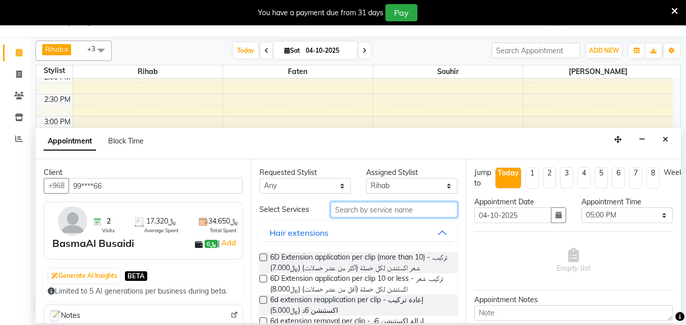
click at [343, 218] on input "text" at bounding box center [394, 210] width 127 height 16
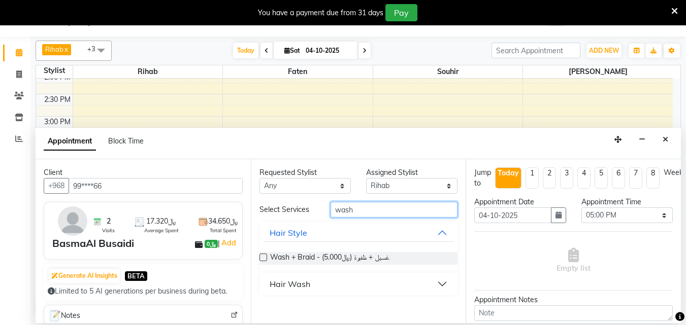
type input "wash"
click at [308, 290] on div "Hair Wash" at bounding box center [290, 284] width 41 height 12
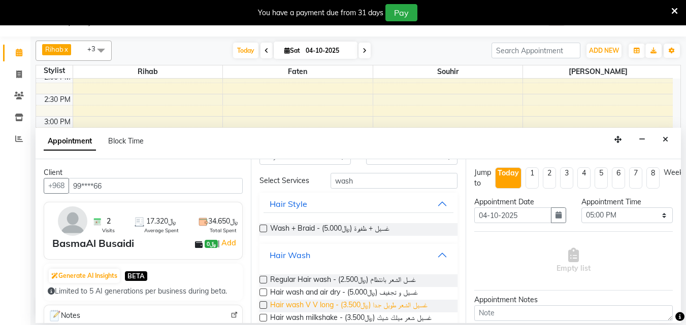
scroll to position [58, 0]
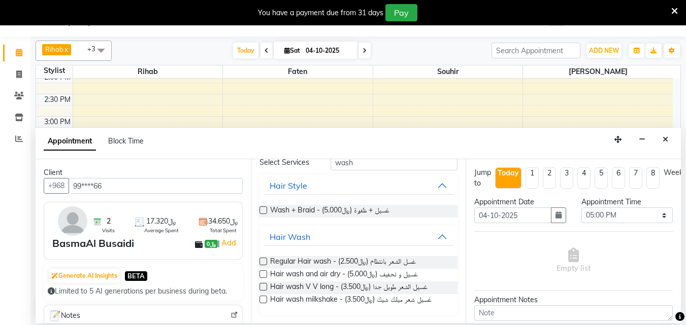
click at [263, 301] on label at bounding box center [263, 300] width 8 height 8
click at [263, 301] on input "checkbox" at bounding box center [262, 301] width 7 height 7
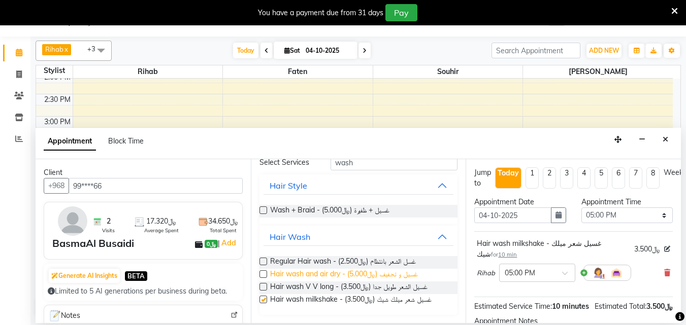
checkbox input "false"
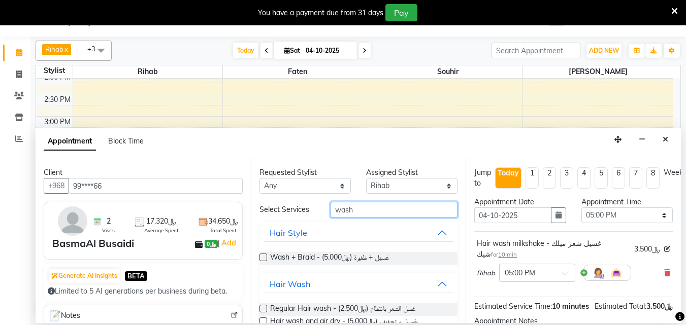
click at [369, 215] on input "wash" at bounding box center [394, 210] width 127 height 16
type input "w"
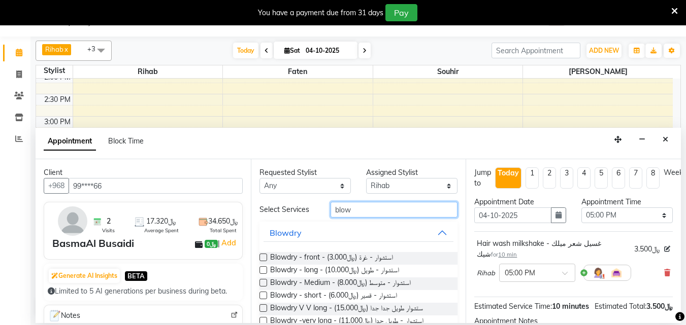
type input "blow"
click at [262, 274] on label at bounding box center [263, 271] width 8 height 8
click at [262, 275] on input "checkbox" at bounding box center [262, 271] width 7 height 7
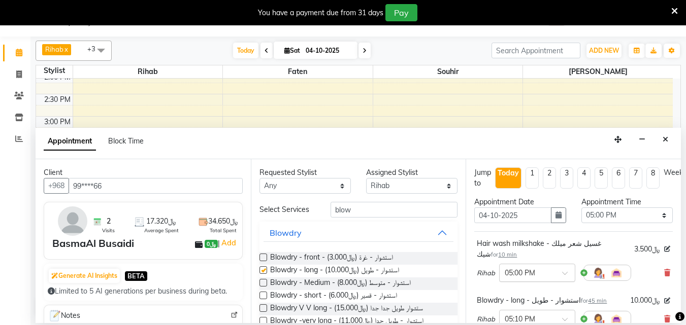
checkbox input "false"
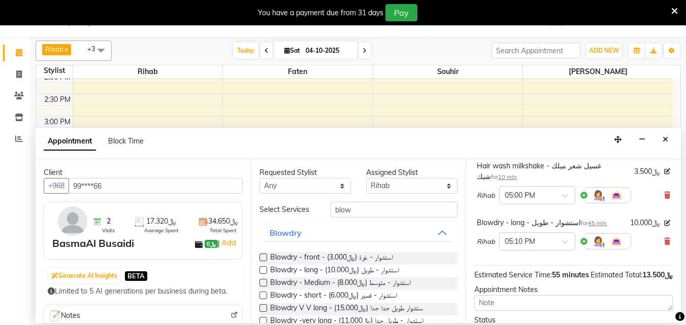
scroll to position [189, 0]
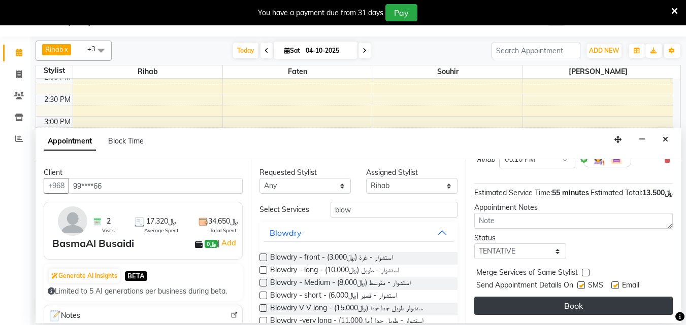
click at [569, 297] on button "Book" at bounding box center [573, 306] width 199 height 18
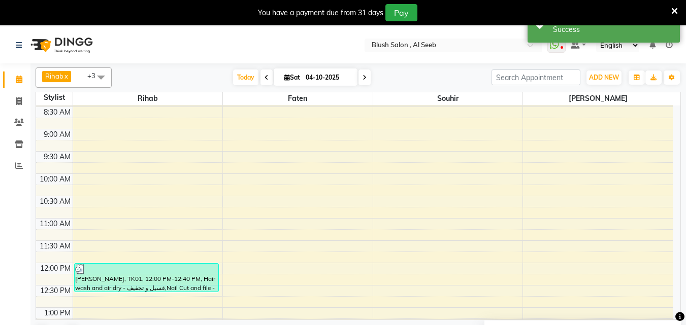
scroll to position [581, 0]
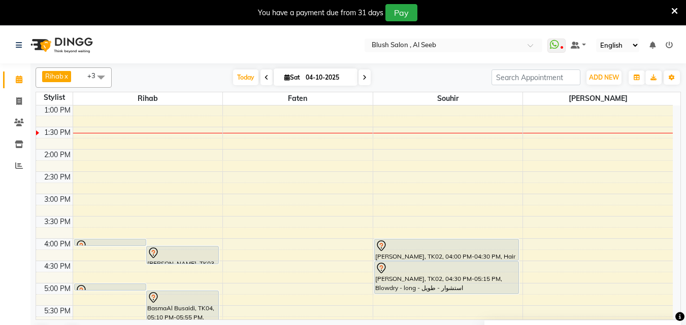
click at [363, 79] on icon at bounding box center [365, 78] width 4 height 6
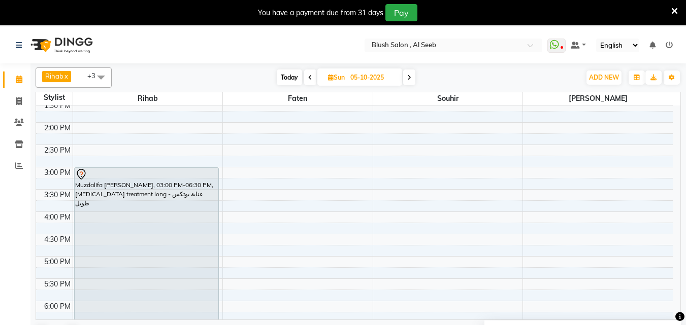
scroll to position [632, 0]
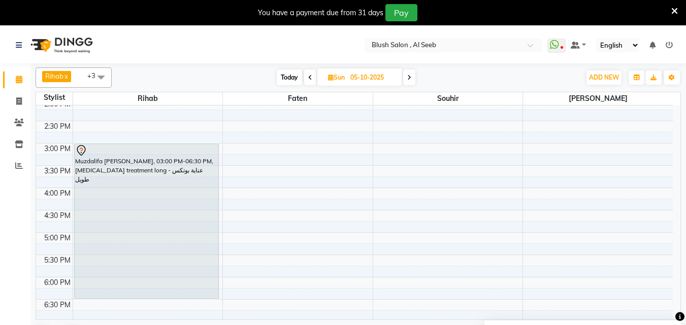
click at [287, 82] on span "Today" at bounding box center [289, 78] width 25 height 16
type input "04-10-2025"
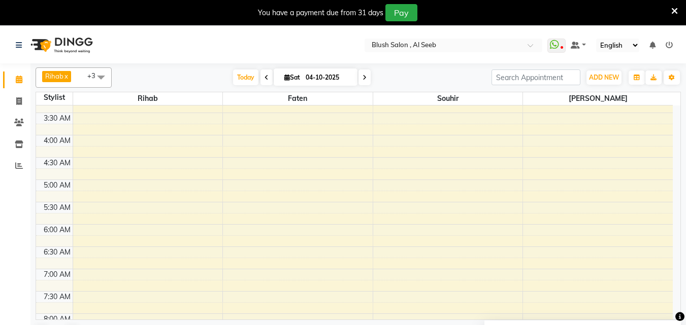
scroll to position [74, 0]
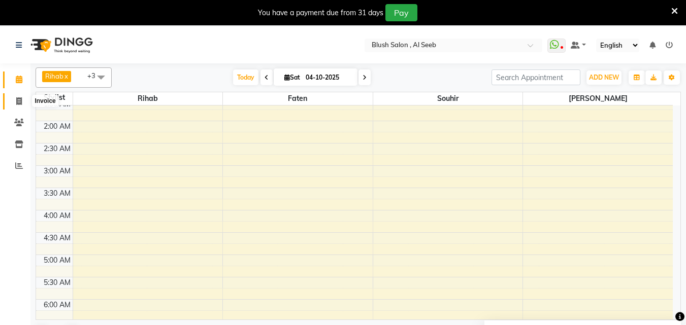
click at [17, 98] on icon at bounding box center [19, 101] width 6 height 8
select select "service"
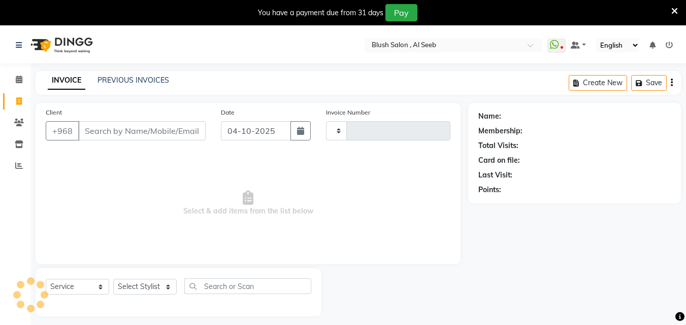
type input "0980"
select select "5589"
click at [18, 78] on icon at bounding box center [19, 80] width 7 height 8
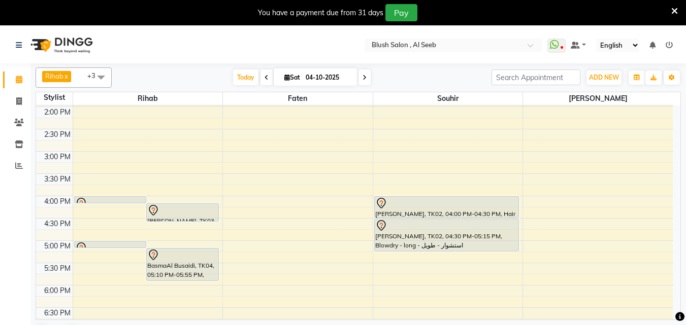
scroll to position [573, 0]
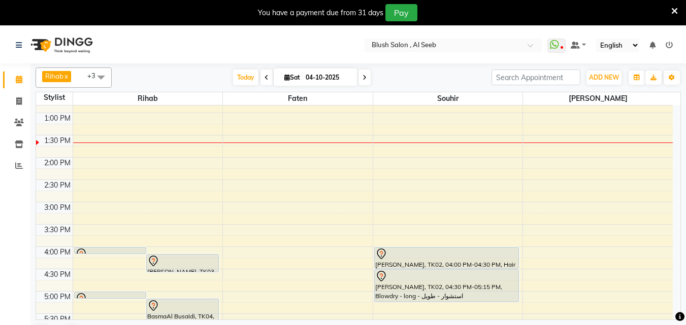
click at [387, 163] on div "12:00 AM 12:30 AM 1:00 AM 1:30 AM 2:00 AM 2:30 AM 3:00 AM 3:30 AM 4:00 AM 4:30 …" at bounding box center [354, 68] width 637 height 1072
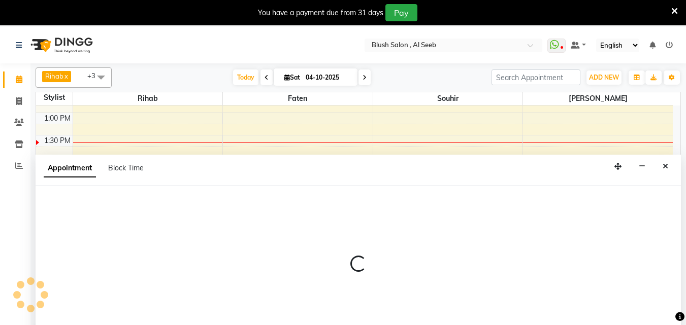
scroll to position [27, 0]
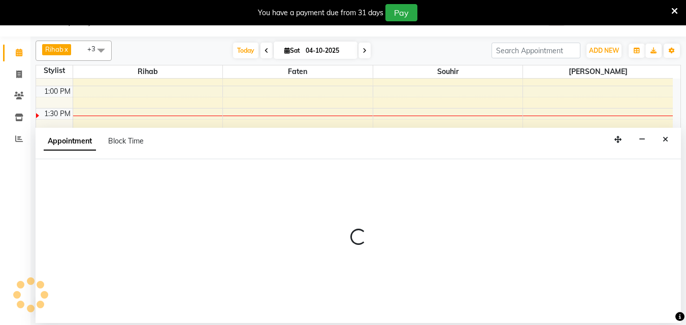
select select "40671"
select select "840"
select select "tentative"
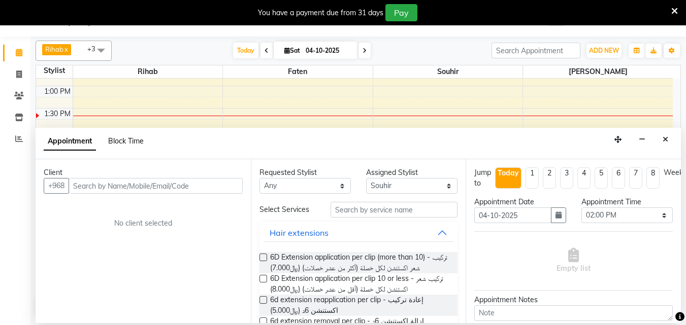
click at [137, 143] on span "Block Time" at bounding box center [126, 141] width 36 height 9
select select "40671"
select select "840"
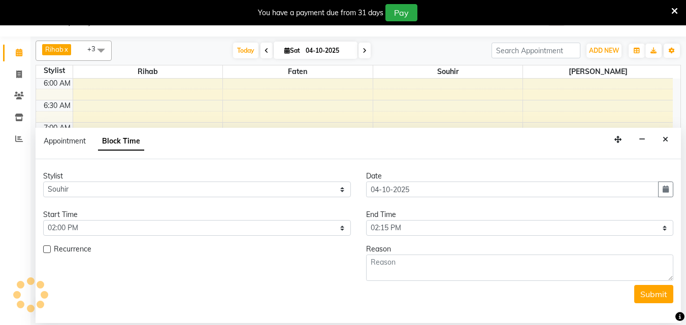
scroll to position [581, 0]
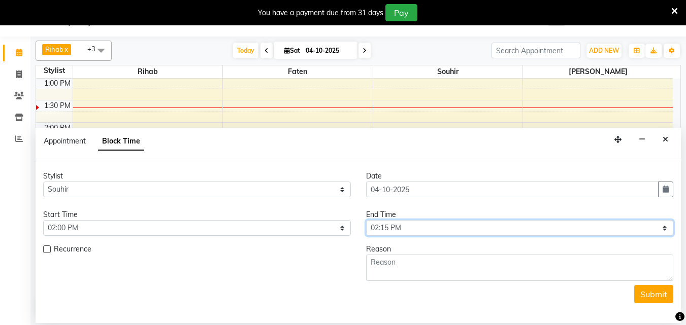
click at [402, 233] on select "Select 12:00 AM 12:05 AM 12:10 AM 12:15 AM 12:20 AM 12:25 AM 12:30 AM 12:35 AM …" at bounding box center [520, 228] width 308 height 16
select select "900"
click at [366, 225] on select "Select 12:00 AM 12:05 AM 12:10 AM 12:15 AM 12:20 AM 12:25 AM 12:30 AM 12:35 AM …" at bounding box center [520, 228] width 308 height 16
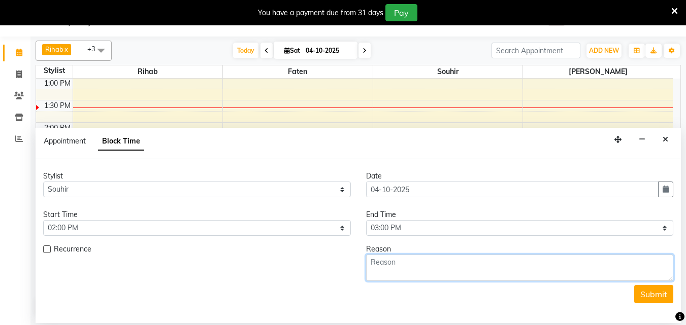
click at [385, 272] on textarea at bounding box center [520, 268] width 308 height 26
type textarea "break"
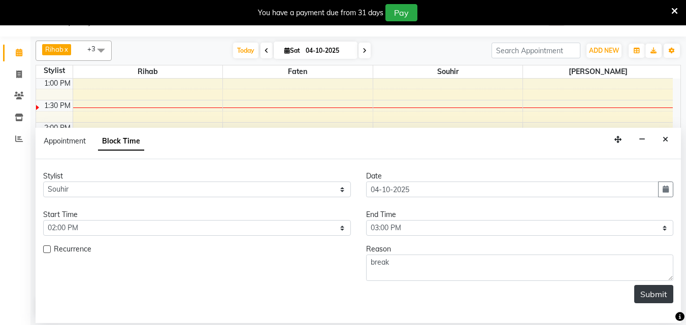
click at [639, 304] on button "Submit" at bounding box center [653, 294] width 39 height 18
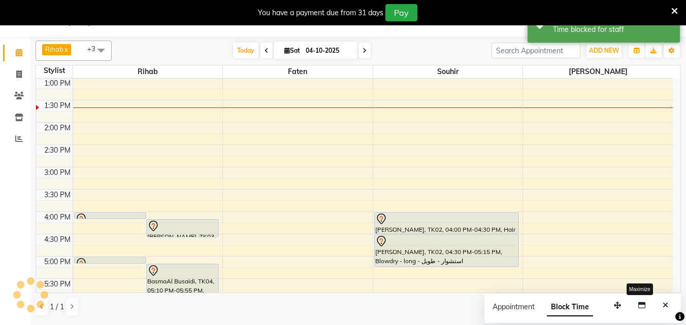
scroll to position [0, 0]
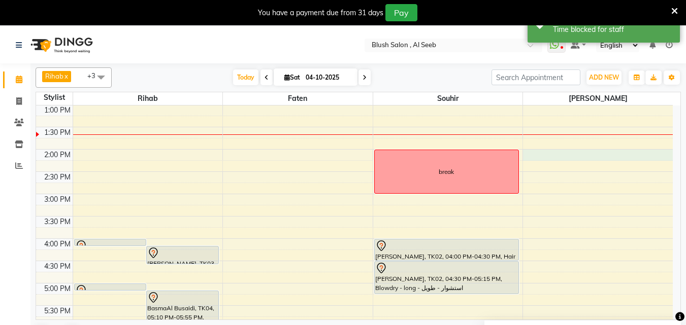
click at [547, 154] on div "12:00 AM 12:30 AM 1:00 AM 1:30 AM 2:00 AM 2:30 AM 3:00 AM 3:30 AM 4:00 AM 4:30 …" at bounding box center [354, 60] width 637 height 1072
select select "64153"
select select "840"
select select "tentative"
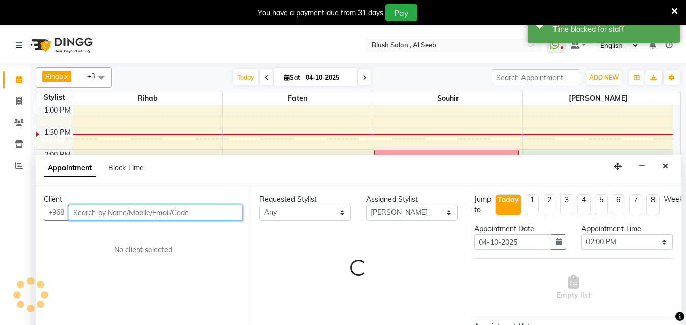
scroll to position [27, 0]
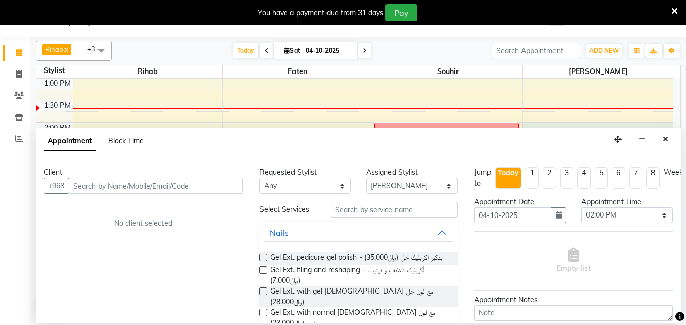
click at [127, 143] on span "Block Time" at bounding box center [126, 141] width 36 height 9
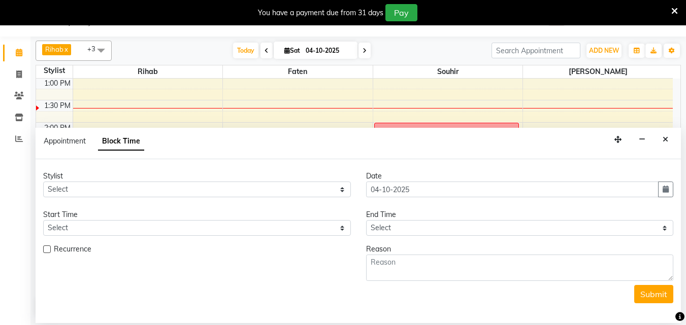
click at [120, 143] on span "Block Time" at bounding box center [121, 142] width 46 height 18
click at [664, 139] on icon "Close" at bounding box center [666, 139] width 6 height 7
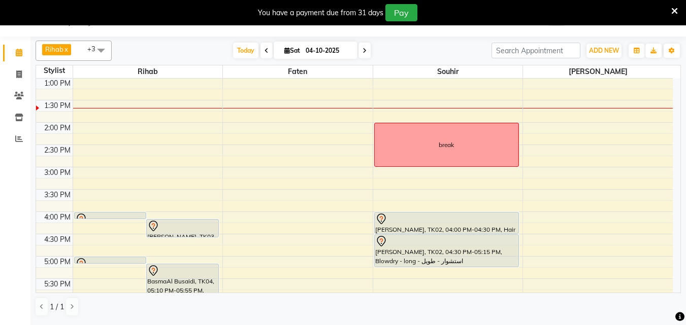
click at [570, 129] on div "12:00 AM 12:30 AM 1:00 AM 1:30 AM 2:00 AM 2:30 AM 3:00 AM 3:30 AM 4:00 AM 4:30 …" at bounding box center [354, 33] width 637 height 1072
select select "64153"
select select "tentative"
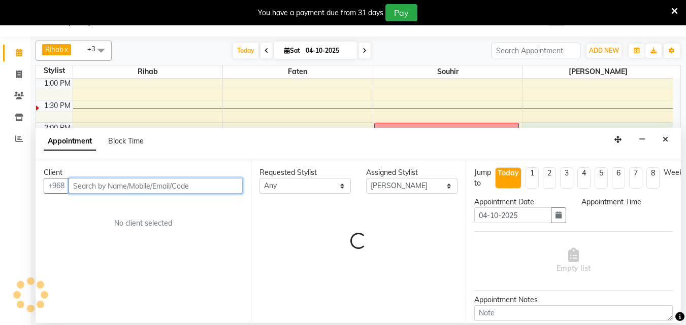
select select "840"
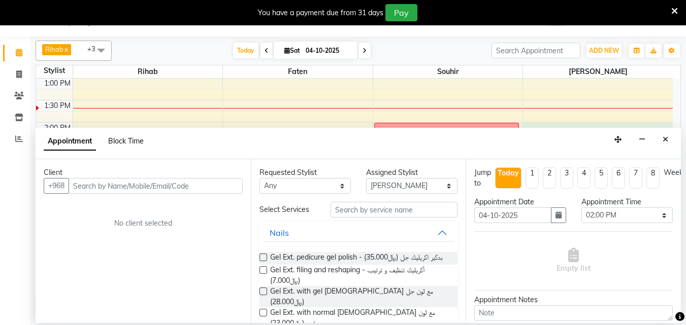
click at [142, 142] on span "Block Time" at bounding box center [126, 141] width 36 height 9
select select "64153"
select select "840"
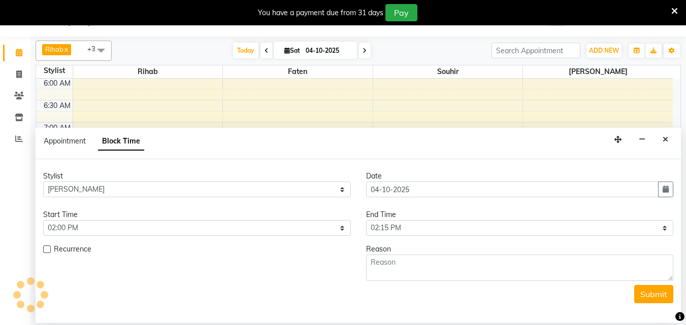
scroll to position [581, 0]
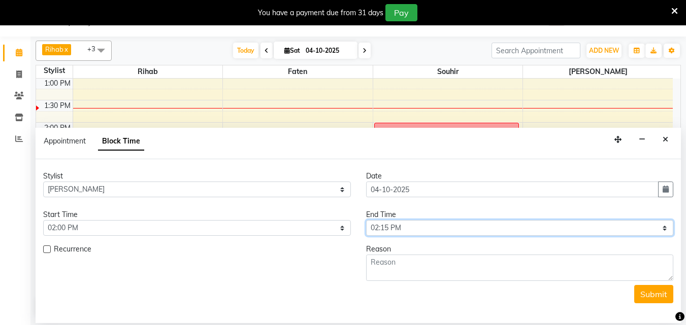
click at [407, 230] on select "Select 12:00 AM 12:05 AM 12:10 AM 12:15 AM 12:20 AM 12:25 AM 12:30 AM 12:35 AM …" at bounding box center [520, 228] width 308 height 16
select select "900"
click at [366, 225] on select "Select 12:00 AM 12:05 AM 12:10 AM 12:15 AM 12:20 AM 12:25 AM 12:30 AM 12:35 AM …" at bounding box center [520, 228] width 308 height 16
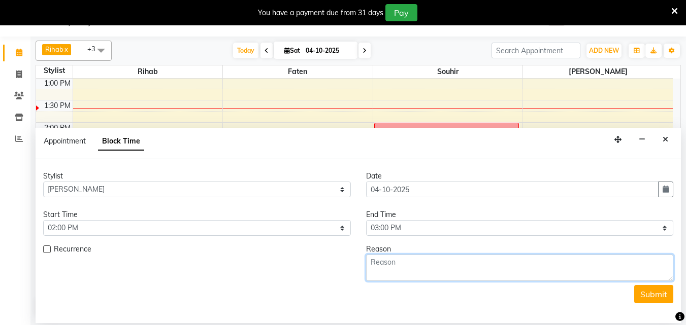
click at [392, 272] on textarea at bounding box center [520, 268] width 308 height 26
type textarea "break"
click at [638, 302] on button "Submit" at bounding box center [653, 294] width 39 height 18
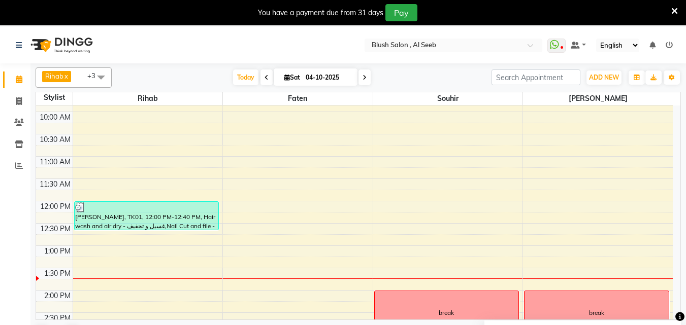
scroll to position [401, 0]
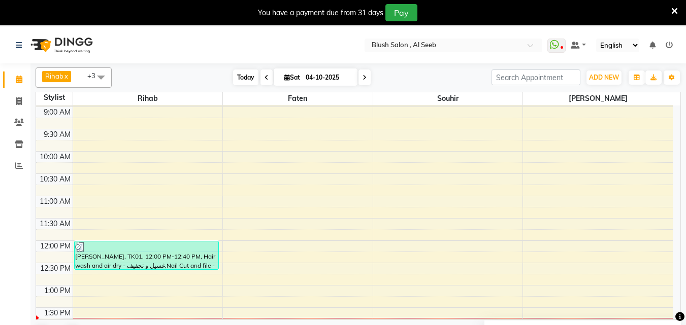
click at [239, 76] on span "Today" at bounding box center [245, 78] width 25 height 16
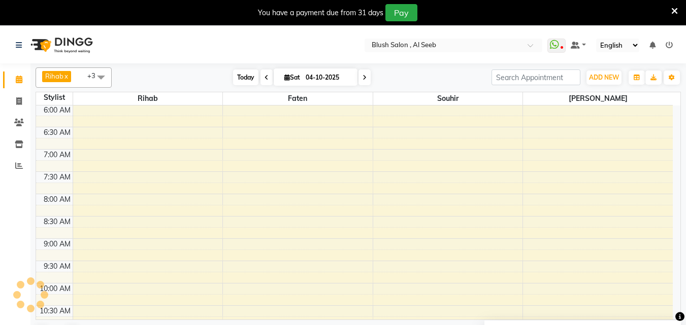
scroll to position [581, 0]
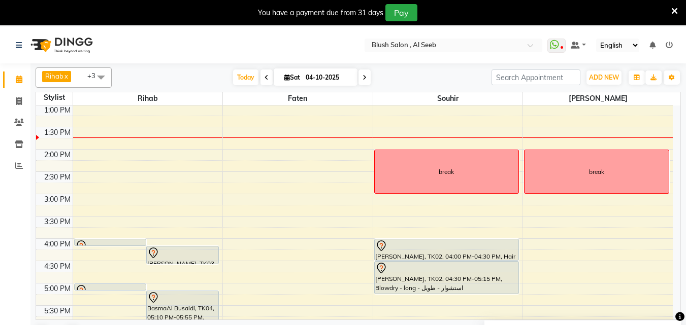
click at [282, 77] on span "Sat" at bounding box center [292, 78] width 21 height 8
select select "10"
select select "2025"
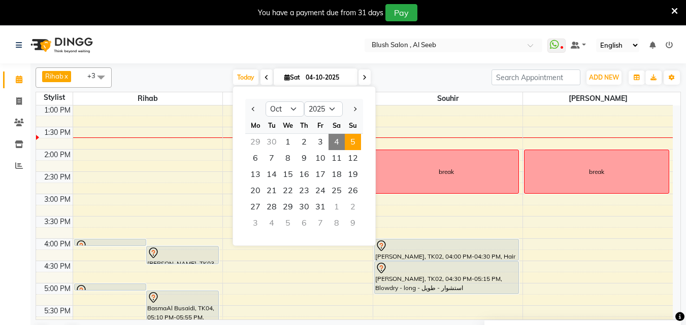
drag, startPoint x: 360, startPoint y: 148, endPoint x: 366, endPoint y: 143, distance: 7.2
click at [361, 143] on span "5" at bounding box center [353, 142] width 16 height 16
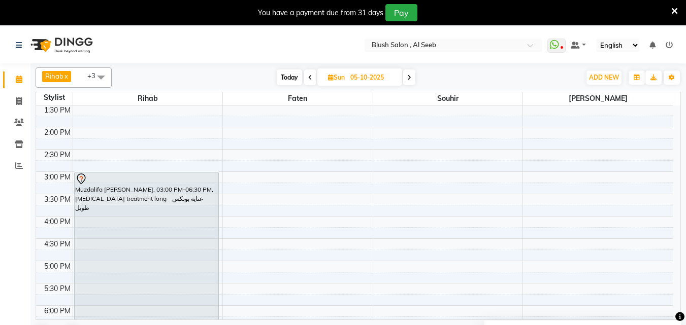
scroll to position [553, 0]
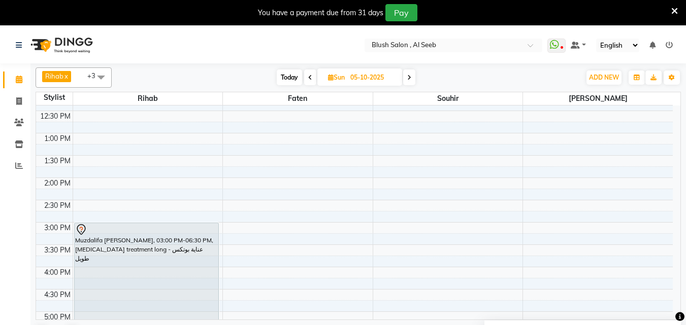
click at [283, 75] on span "Today" at bounding box center [289, 78] width 25 height 16
type input "04-10-2025"
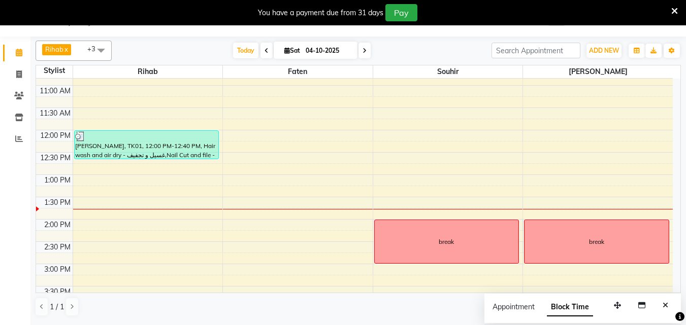
scroll to position [480, 0]
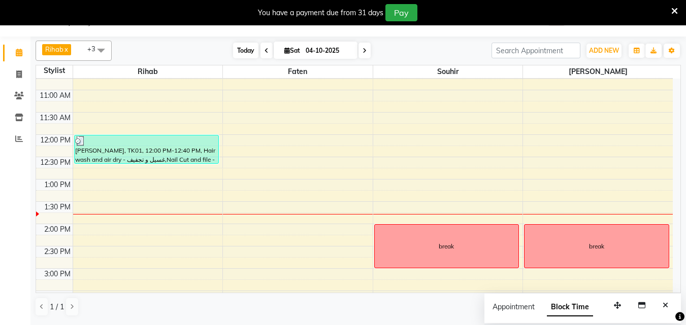
click at [241, 52] on span "Today" at bounding box center [245, 51] width 25 height 16
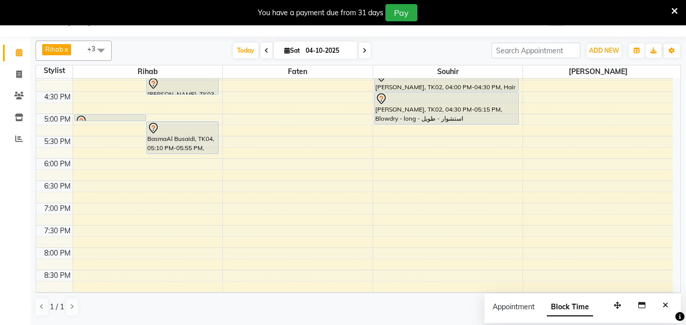
scroll to position [734, 0]
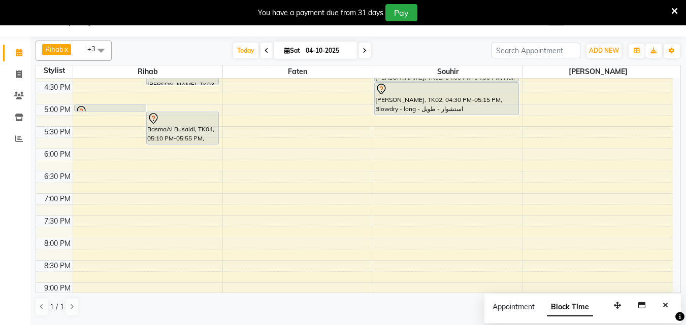
drag, startPoint x: 0, startPoint y: 152, endPoint x: 0, endPoint y: 163, distance: 10.7
drag, startPoint x: 0, startPoint y: 163, endPoint x: 200, endPoint y: 47, distance: 231.4
click at [200, 47] on div "[DATE] [DATE]" at bounding box center [302, 50] width 370 height 15
click at [17, 72] on icon at bounding box center [19, 75] width 6 height 8
select select "service"
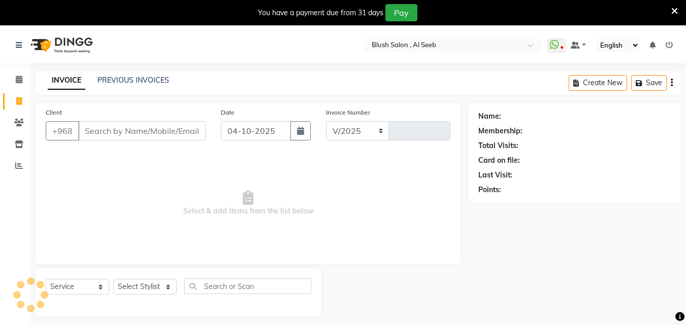
select select "5589"
type input "0980"
click at [158, 134] on input "Client" at bounding box center [141, 130] width 127 height 19
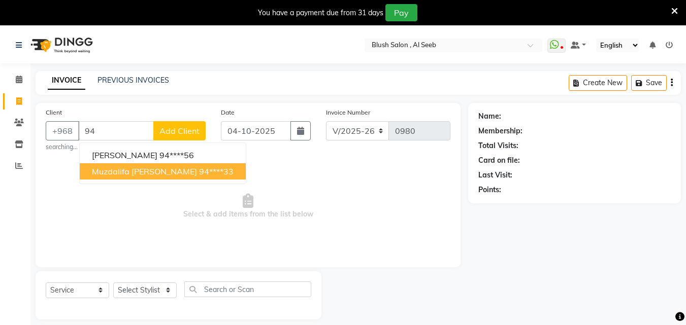
type input "9"
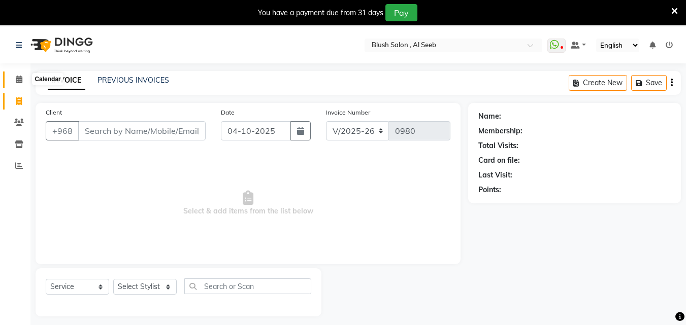
click at [17, 78] on icon at bounding box center [19, 80] width 7 height 8
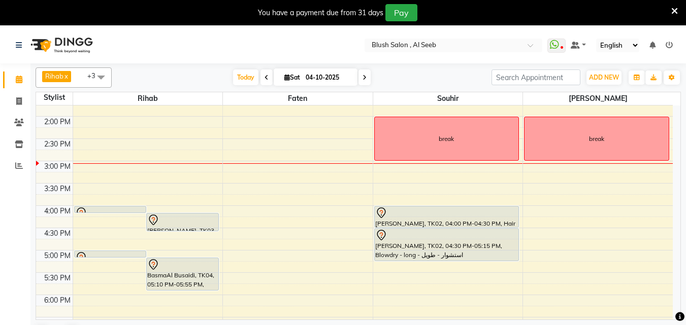
scroll to position [624, 0]
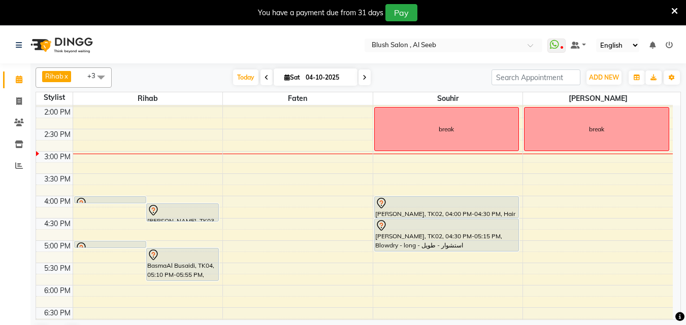
click at [165, 218] on div "[PERSON_NAME], TK03, 04:10 PM-04:35 PM, Hair wash milkshake - غسيل شعر ميلك شيك" at bounding box center [183, 212] width 72 height 17
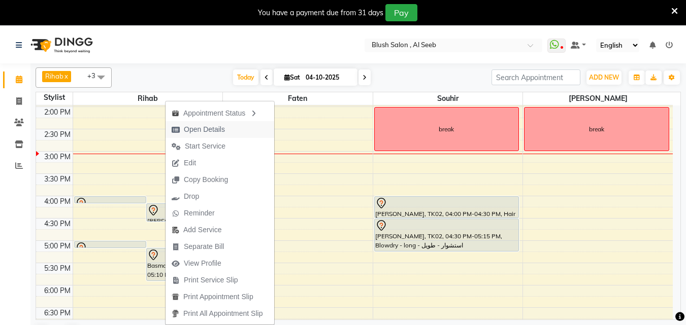
click at [195, 128] on span "Open Details" at bounding box center [204, 129] width 41 height 11
select select "7"
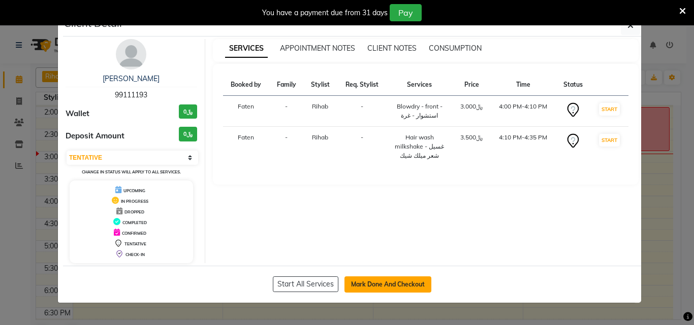
click at [359, 292] on button "Mark Done And Checkout" at bounding box center [387, 285] width 87 height 16
select select "service"
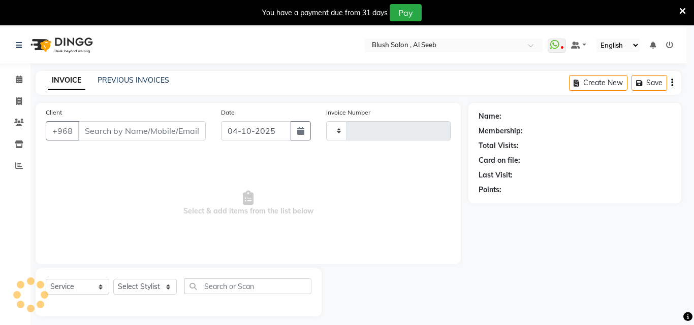
type input "0980"
select select "5589"
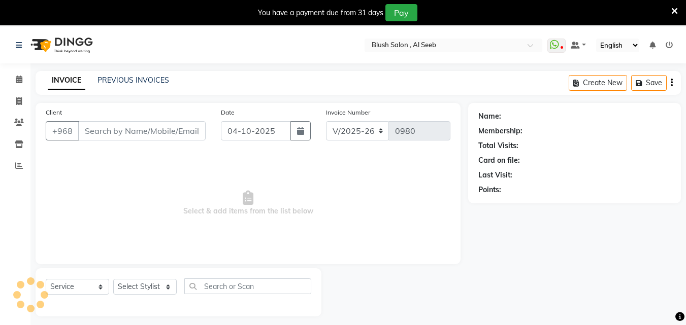
type input "99****93"
select select "38037"
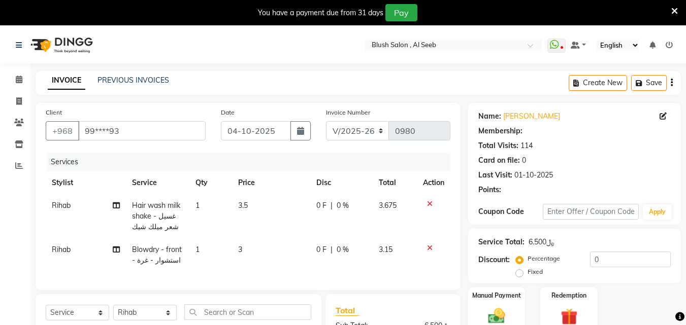
select select "1: Object"
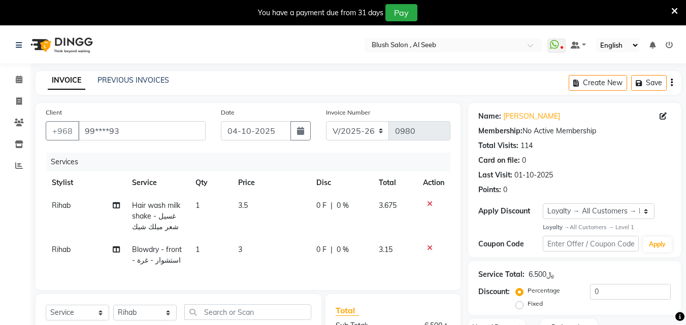
scroll to position [152, 0]
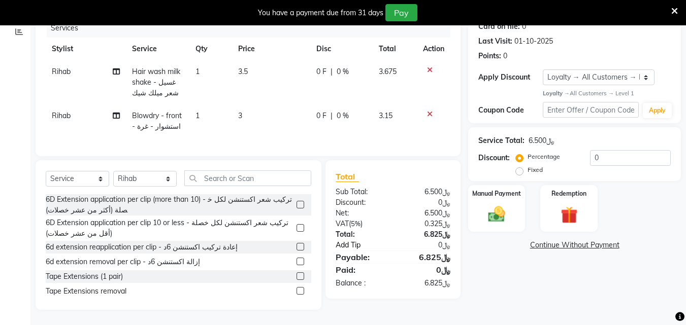
click at [355, 244] on link "Add Tip" at bounding box center [366, 245] width 76 height 11
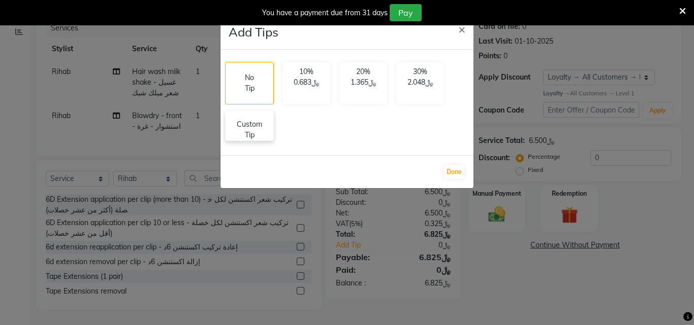
click at [262, 133] on p "Custom Tip" at bounding box center [250, 129] width 36 height 21
select select "38037"
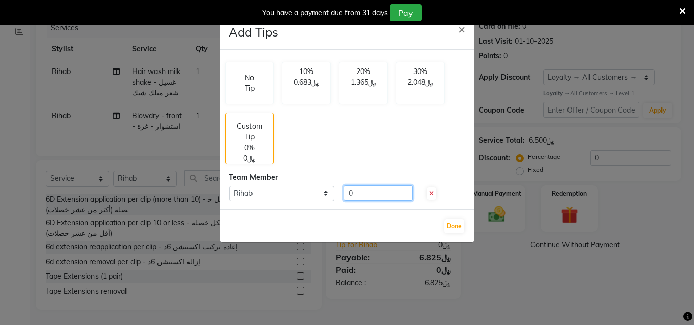
click at [364, 191] on input "0" at bounding box center [378, 193] width 69 height 16
type input "1"
click at [455, 221] on button "Done" at bounding box center [454, 226] width 20 height 14
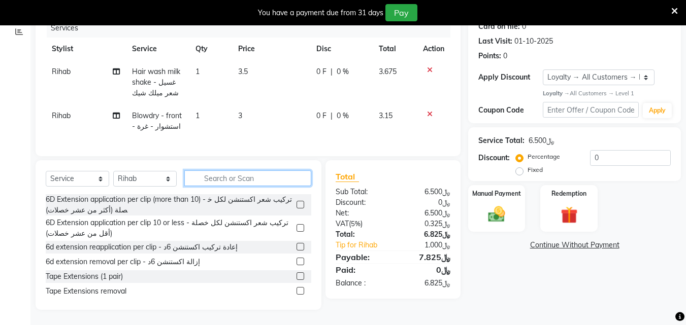
click at [287, 182] on input "text" at bounding box center [247, 179] width 127 height 16
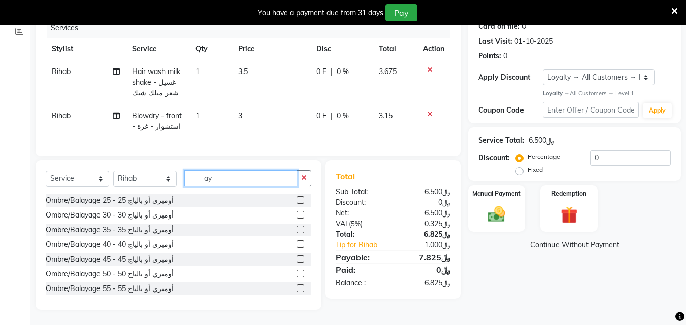
type input "a"
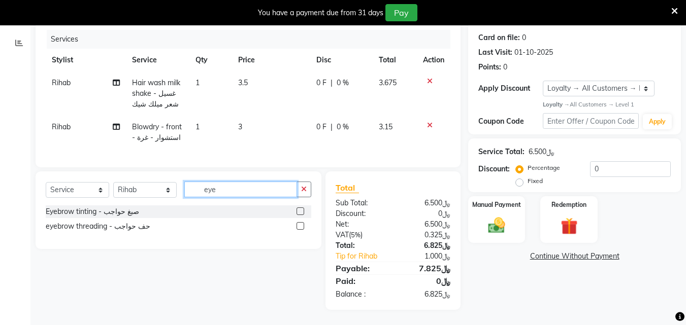
scroll to position [144, 0]
type input "eye"
click at [298, 226] on label at bounding box center [301, 226] width 8 height 8
click at [298, 226] on input "checkbox" at bounding box center [300, 226] width 7 height 7
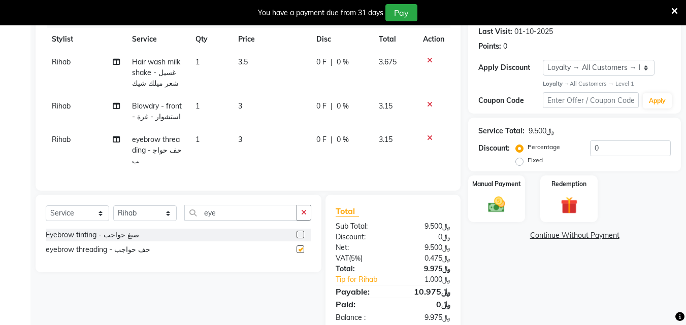
checkbox input "false"
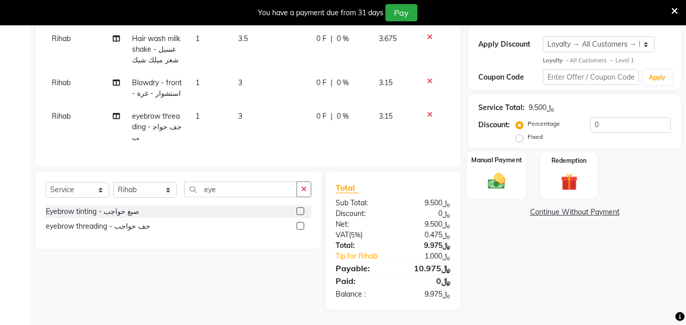
drag, startPoint x: 499, startPoint y: 186, endPoint x: 506, endPoint y: 196, distance: 12.5
click at [499, 186] on img at bounding box center [496, 182] width 28 height 20
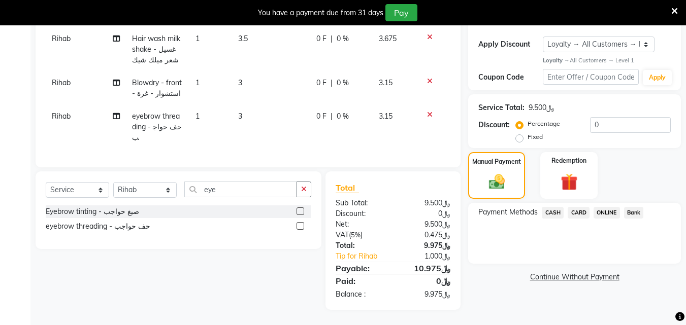
click at [577, 210] on span "CARD" at bounding box center [579, 213] width 22 height 12
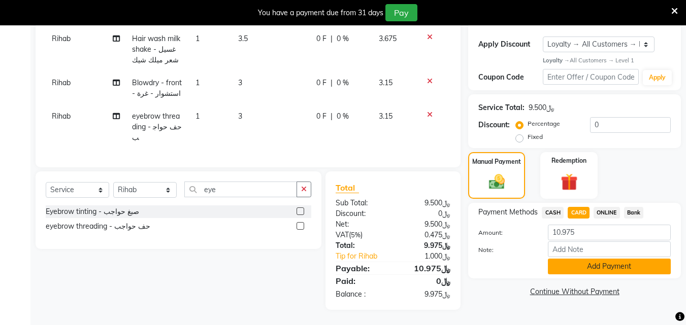
click at [592, 267] on button "Add Payment" at bounding box center [609, 267] width 123 height 16
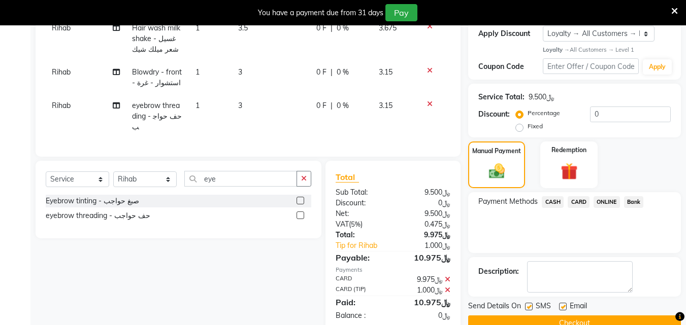
scroll to position [272, 0]
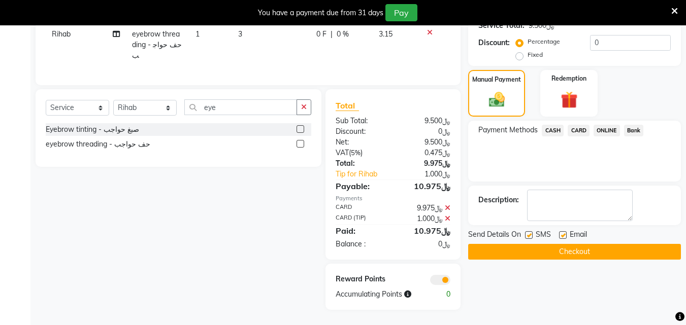
click at [585, 244] on button "Checkout" at bounding box center [574, 252] width 213 height 16
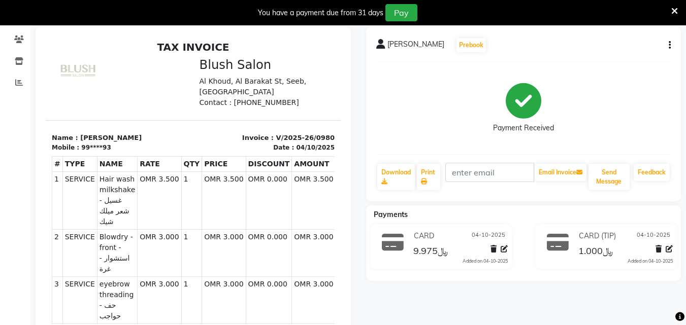
scroll to position [32, 0]
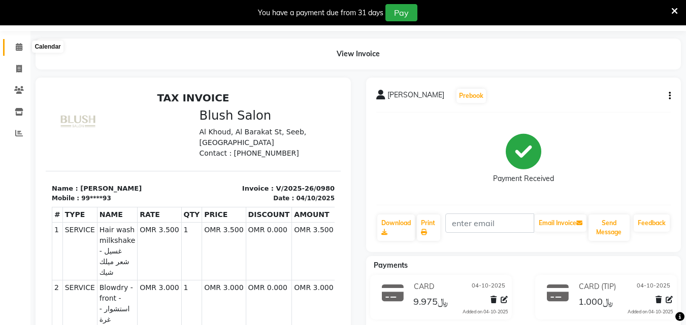
click at [21, 47] on icon at bounding box center [19, 47] width 7 height 8
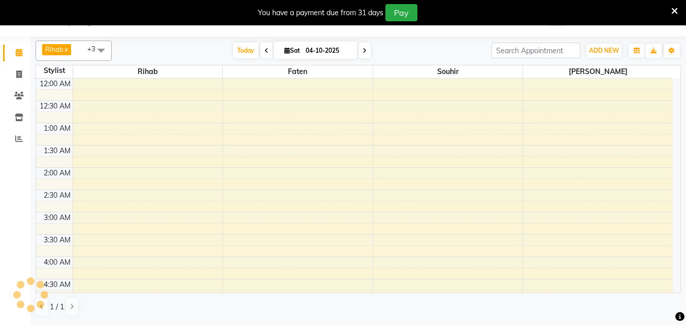
scroll to position [671, 0]
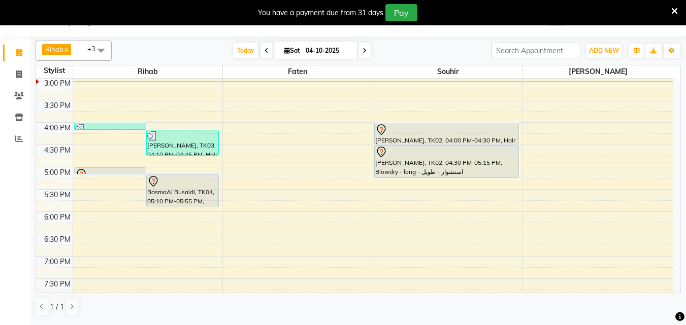
click at [363, 53] on icon at bounding box center [365, 51] width 4 height 6
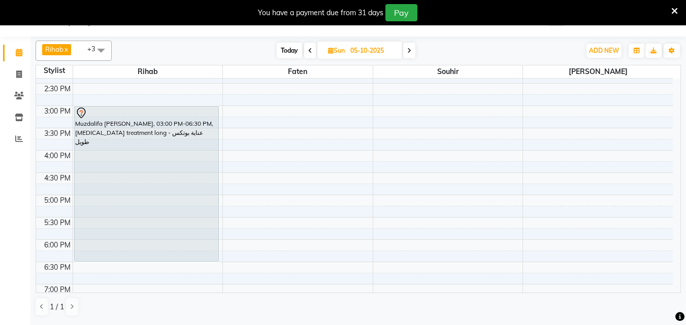
scroll to position [620, 0]
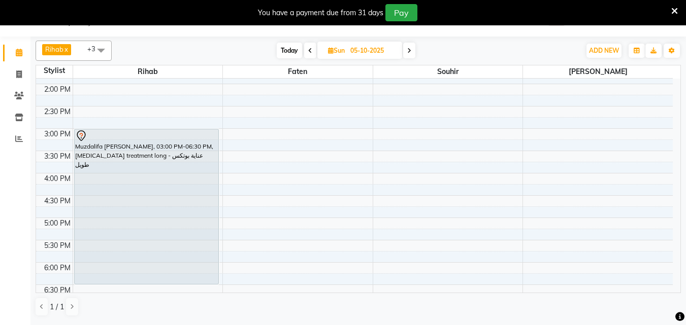
click at [289, 50] on span "Today" at bounding box center [289, 51] width 25 height 16
type input "04-10-2025"
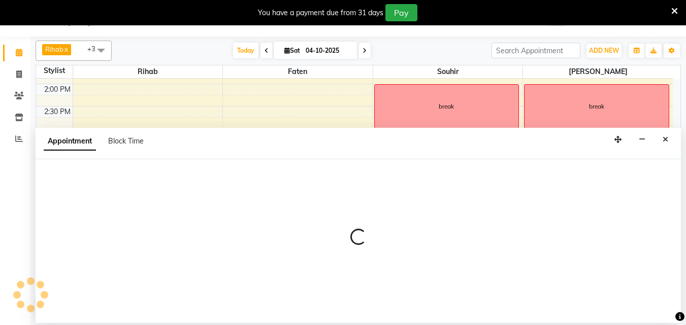
select select "38038"
select select "900"
select select "tentative"
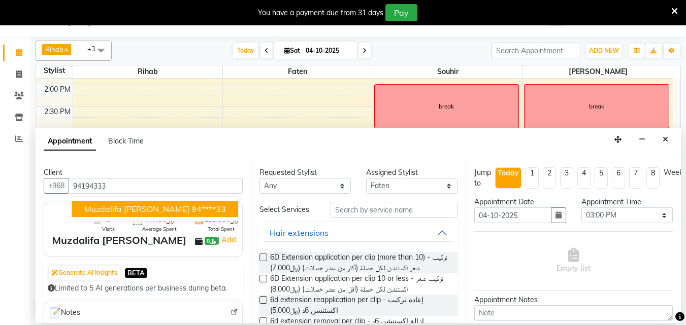
click at [172, 213] on button "[PERSON_NAME] 94****33" at bounding box center [155, 209] width 166 height 16
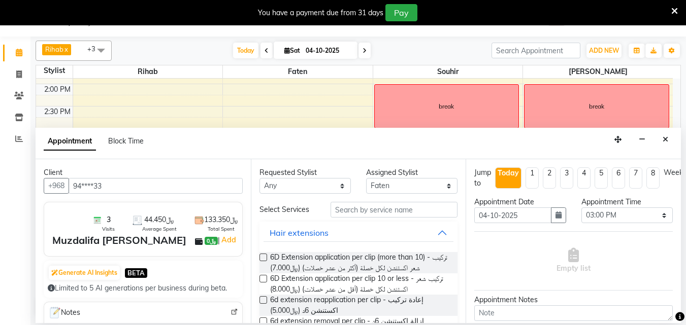
type input "94****33"
click at [348, 213] on input "text" at bounding box center [394, 210] width 127 height 16
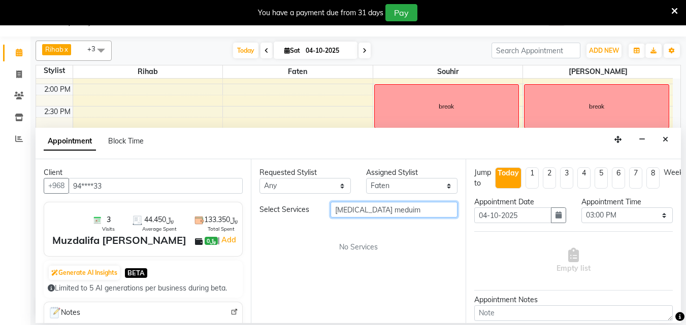
click at [402, 216] on input "[MEDICAL_DATA] meduim" at bounding box center [394, 210] width 127 height 16
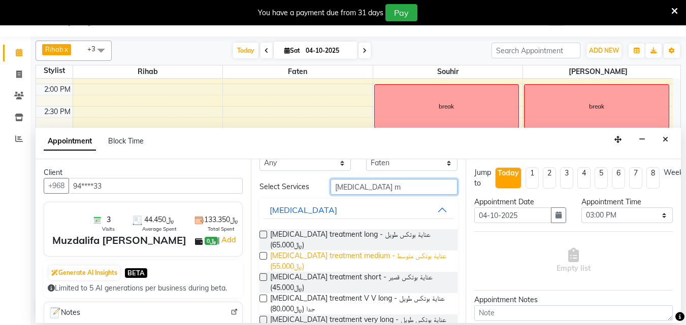
scroll to position [42, 0]
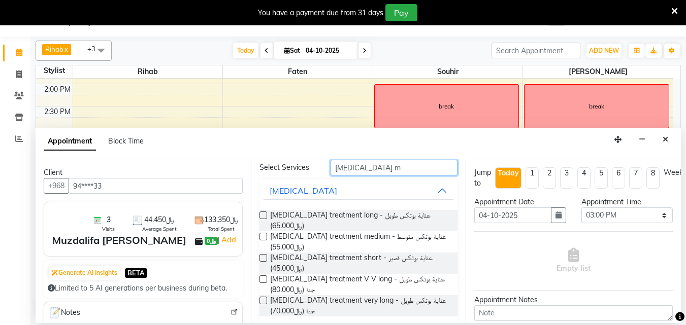
type input "[MEDICAL_DATA] m"
click at [262, 235] on label at bounding box center [263, 237] width 8 height 8
click at [262, 235] on input "checkbox" at bounding box center [262, 238] width 7 height 7
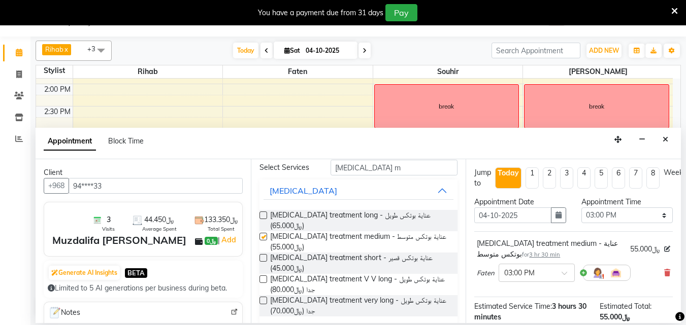
checkbox input "false"
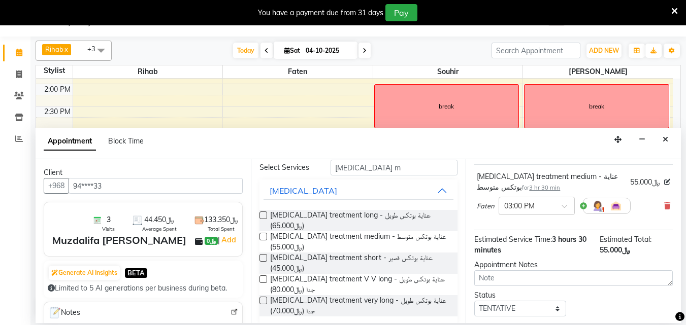
scroll to position [143, 0]
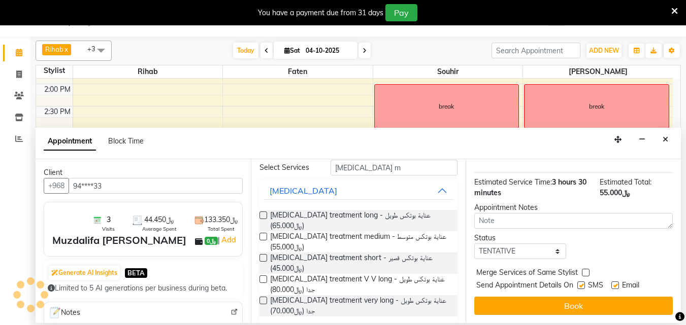
click at [642, 297] on button "Book" at bounding box center [573, 306] width 199 height 18
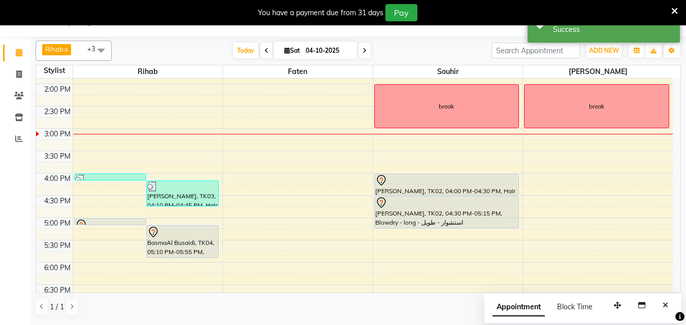
scroll to position [0, 0]
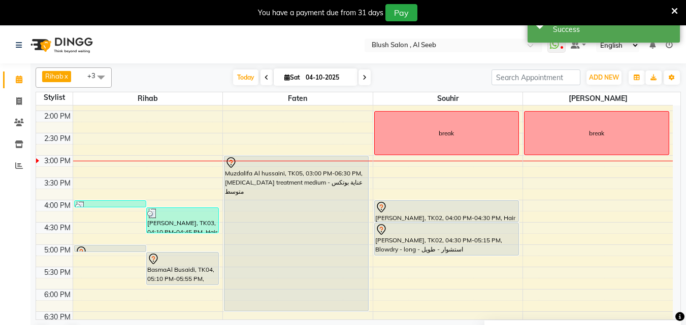
click at [365, 80] on span at bounding box center [364, 78] width 12 height 16
type input "05-10-2025"
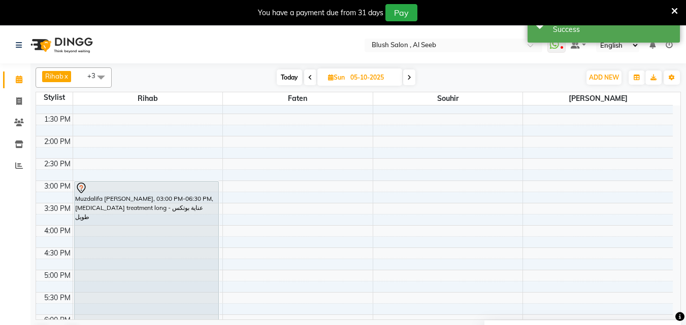
scroll to position [620, 0]
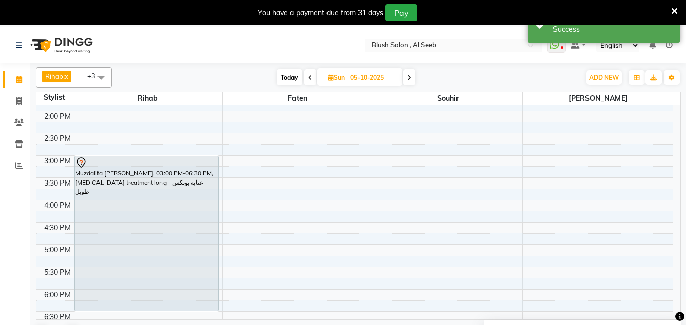
click at [161, 176] on div "Muzdalifa [PERSON_NAME], 03:00 PM-06:30 PM, [MEDICAL_DATA] treatment long - عنا…" at bounding box center [147, 233] width 144 height 155
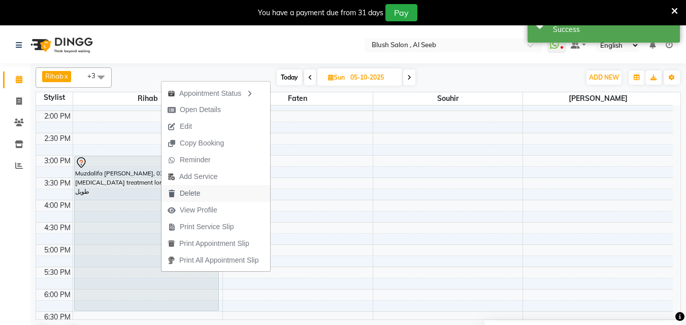
click at [198, 193] on span "Delete" at bounding box center [190, 193] width 20 height 11
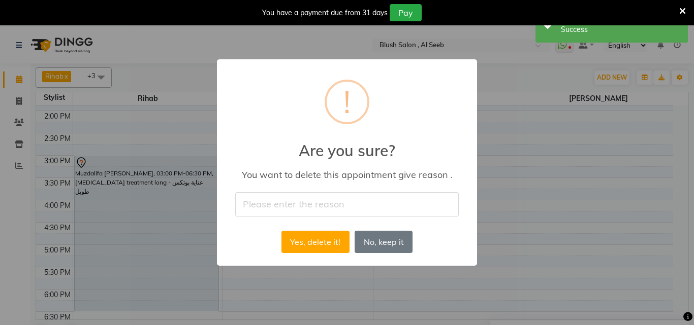
click at [281, 204] on input "text" at bounding box center [346, 204] width 223 height 24
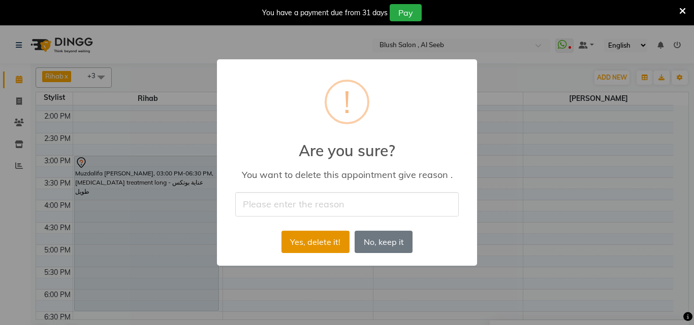
click at [317, 250] on button "Yes, delete it!" at bounding box center [315, 242] width 68 height 22
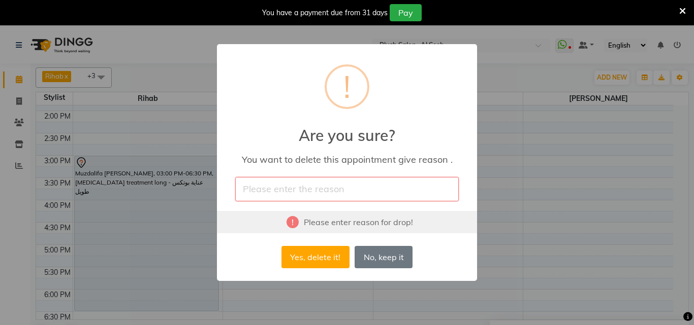
click at [290, 186] on input "text" at bounding box center [346, 189] width 223 height 24
type input "cancelled"
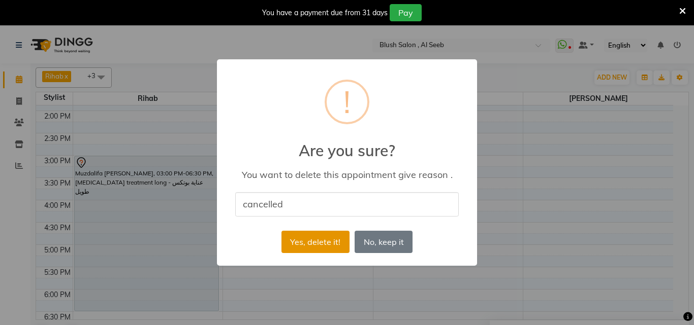
click at [307, 250] on button "Yes, delete it!" at bounding box center [315, 242] width 68 height 22
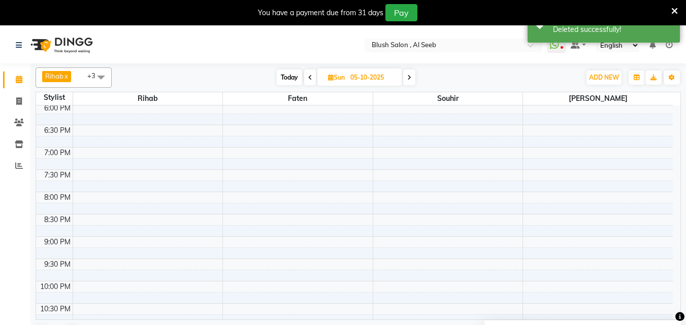
scroll to position [604, 0]
click at [291, 77] on span "Today" at bounding box center [289, 78] width 25 height 16
type input "04-10-2025"
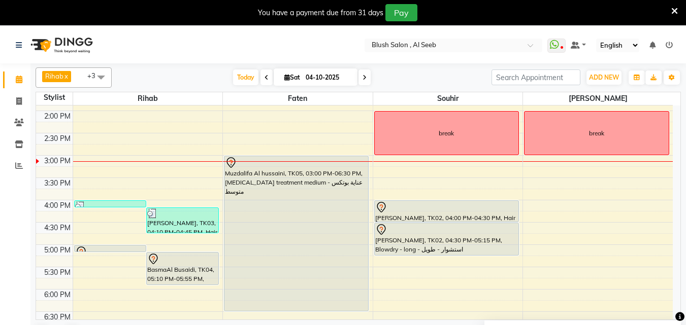
scroll to position [671, 0]
